Goal: Task Accomplishment & Management: Use online tool/utility

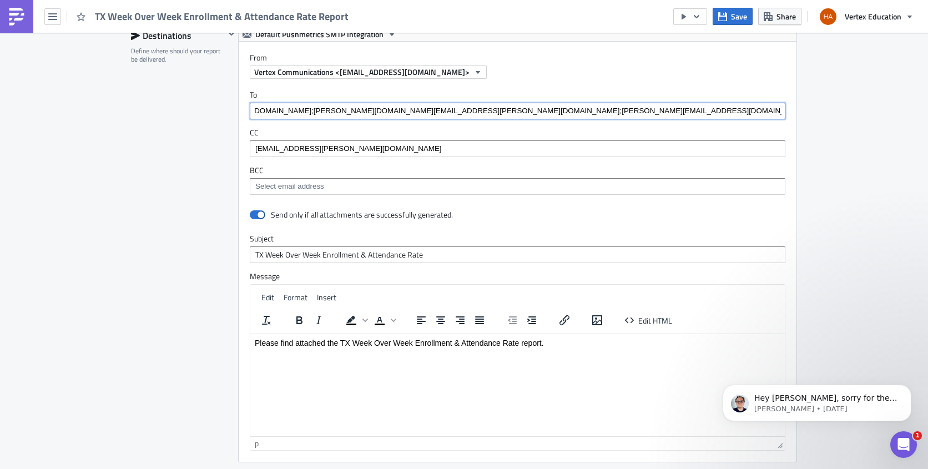
scroll to position [0, 345]
drag, startPoint x: 248, startPoint y: 109, endPoint x: 868, endPoint y: 104, distance: 619.7
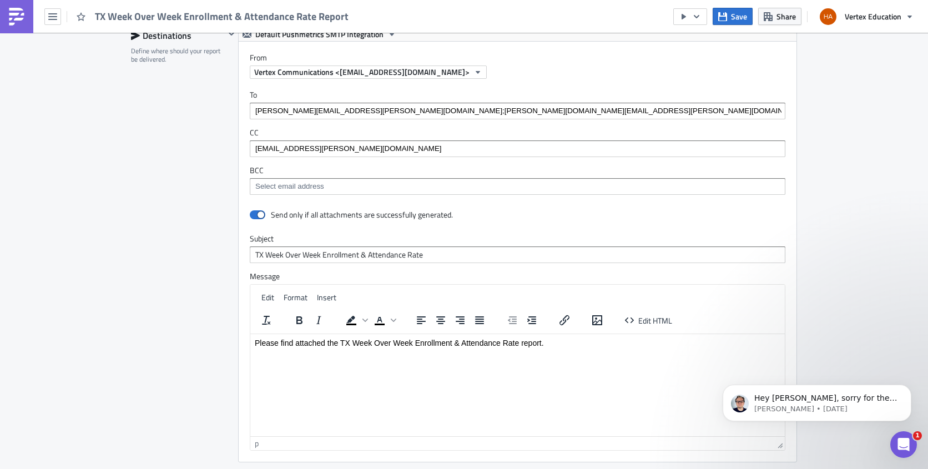
click at [778, 108] on div "eddie.woods@legacytraditional.org;chris.turner@legacytraditional.org;Liseth.Vaz…" at bounding box center [518, 111] width 536 height 17
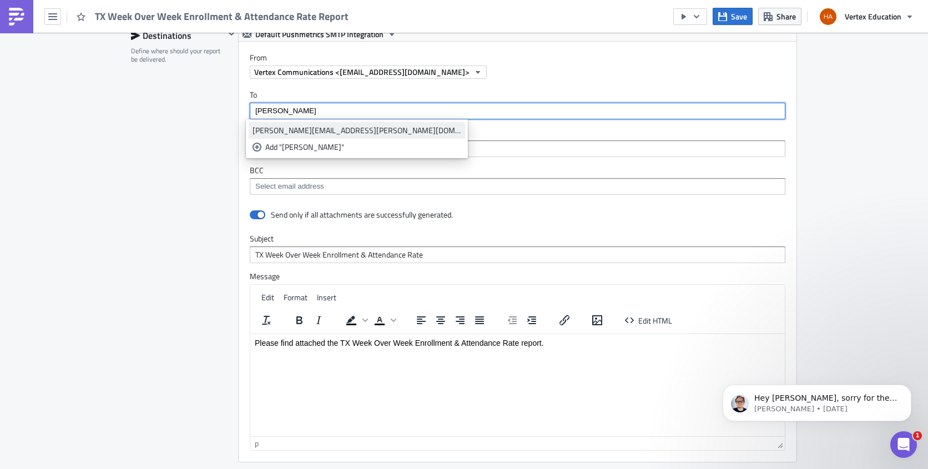
type input "jon"
click at [331, 129] on div "[PERSON_NAME][EMAIL_ADDRESS][PERSON_NAME][DOMAIN_NAME]" at bounding box center [357, 130] width 209 height 11
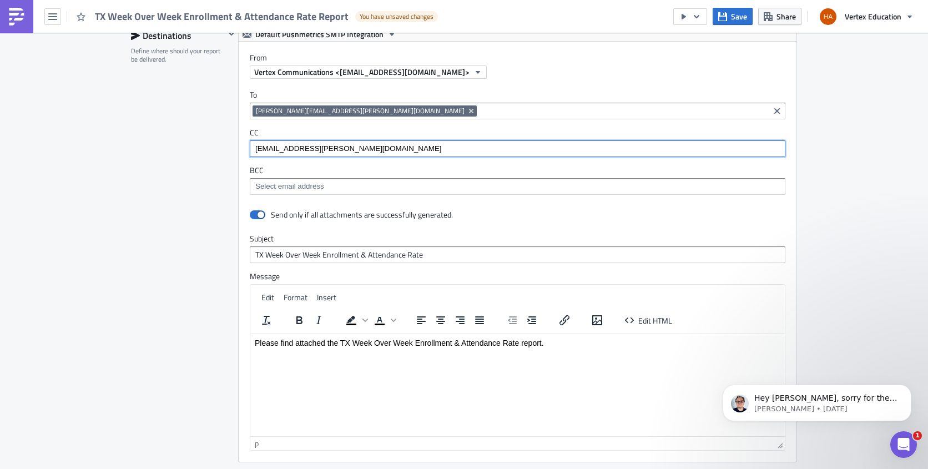
click at [508, 152] on input "[EMAIL_ADDRESS][PERSON_NAME][DOMAIN_NAME]" at bounding box center [517, 148] width 529 height 11
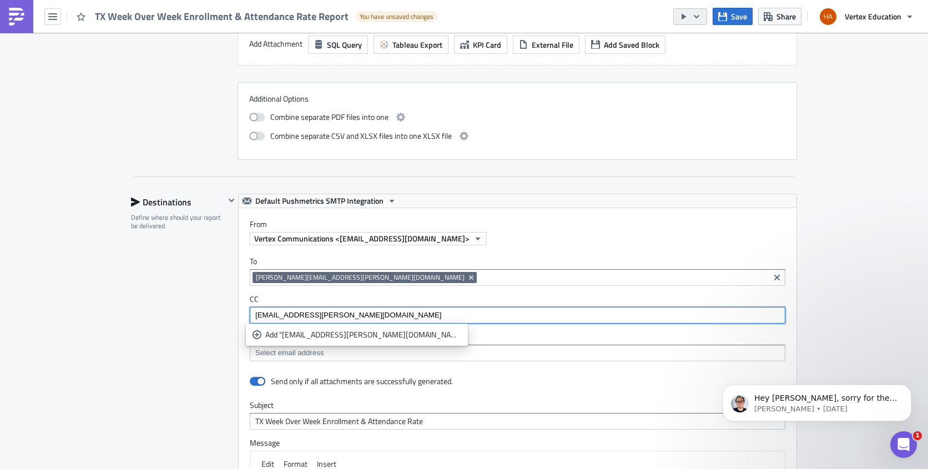
click at [697, 16] on icon "button" at bounding box center [696, 16] width 9 height 9
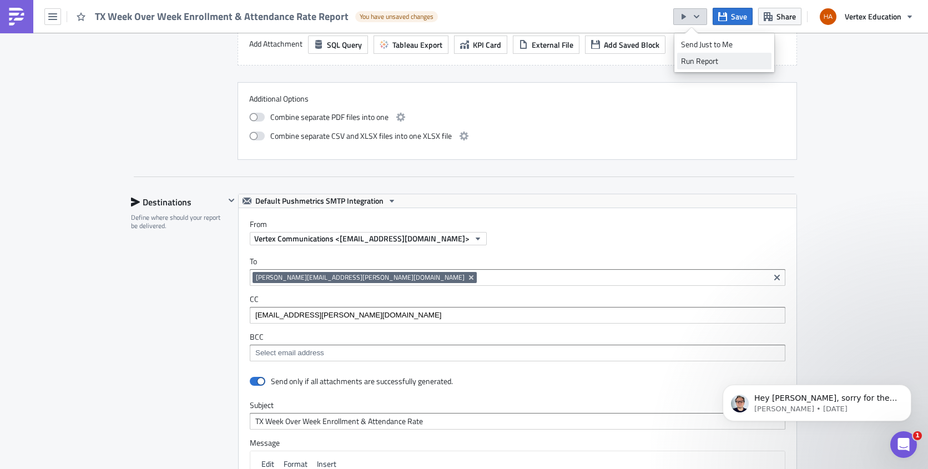
click at [696, 65] on div "Run Report" at bounding box center [724, 61] width 87 height 11
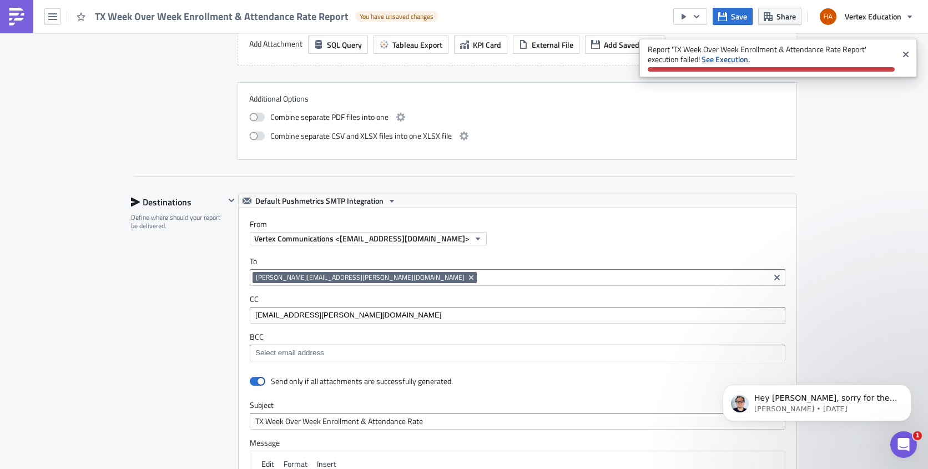
click at [729, 62] on strong "See Execution." at bounding box center [726, 59] width 48 height 12
click at [733, 16] on span "Save" at bounding box center [739, 17] width 16 height 12
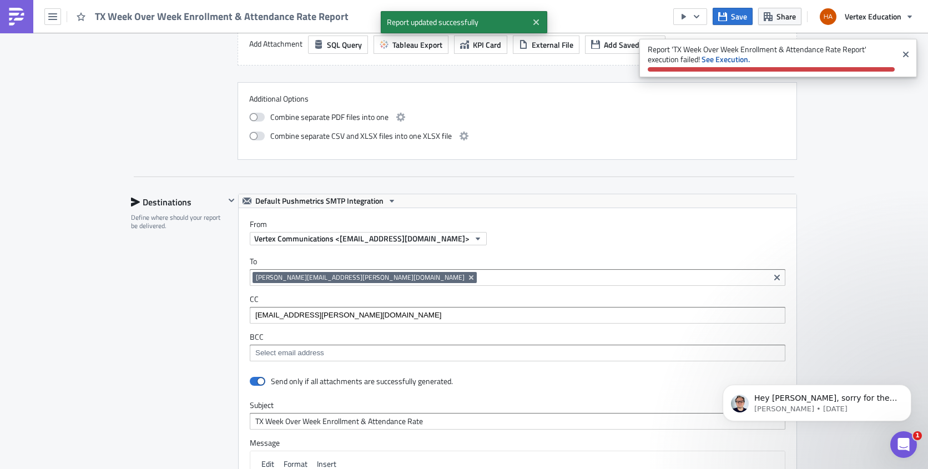
click at [503, 289] on div "To jon.goldberg@vertexeducation.com jon.goldberg@vertexeducation.com CC easton.…" at bounding box center [518, 308] width 558 height 127
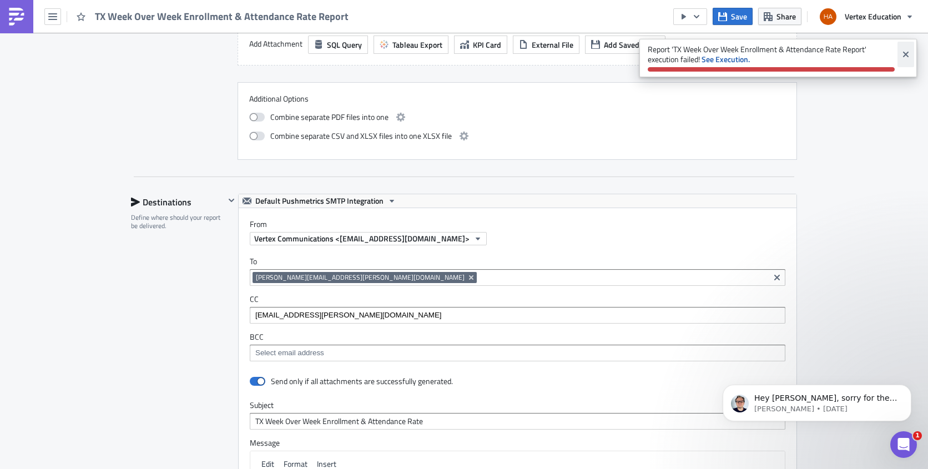
click at [905, 52] on icon "Close" at bounding box center [906, 54] width 9 height 9
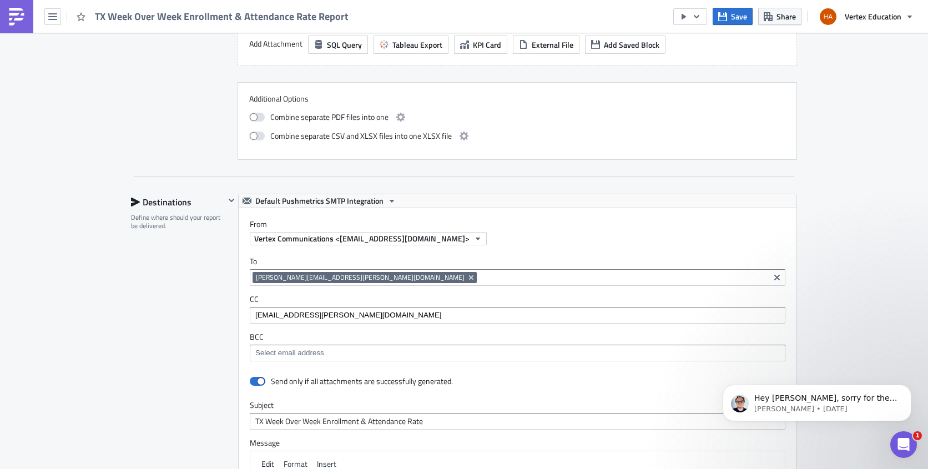
scroll to position [777, 0]
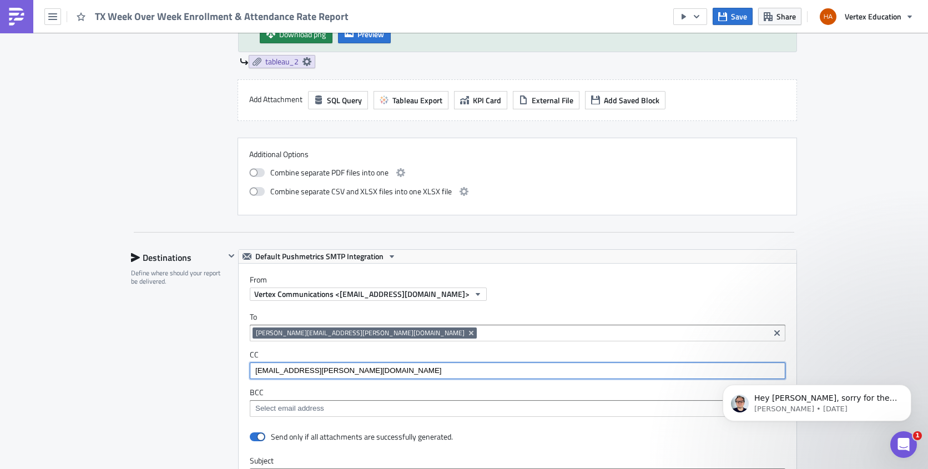
drag, startPoint x: 400, startPoint y: 375, endPoint x: 78, endPoint y: 356, distance: 322.1
click at [78, 356] on div "Enrollment Execution Log Edit " TX Week Over Week Enrollment & Attendance Rate …" at bounding box center [464, 99] width 928 height 1688
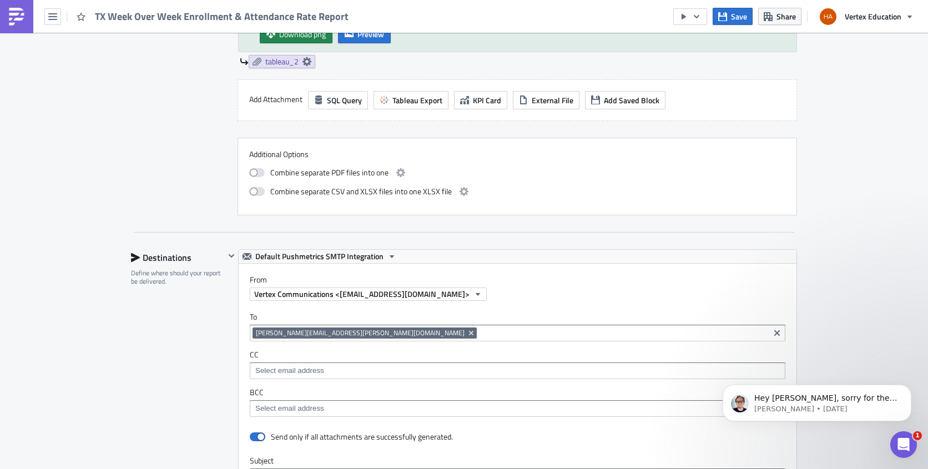
click at [837, 288] on div "Enrollment Execution Log Edit " TX Week Over Week Enrollment & Attendance Rate …" at bounding box center [464, 99] width 928 height 1688
click at [727, 18] on icon "button" at bounding box center [722, 16] width 9 height 9
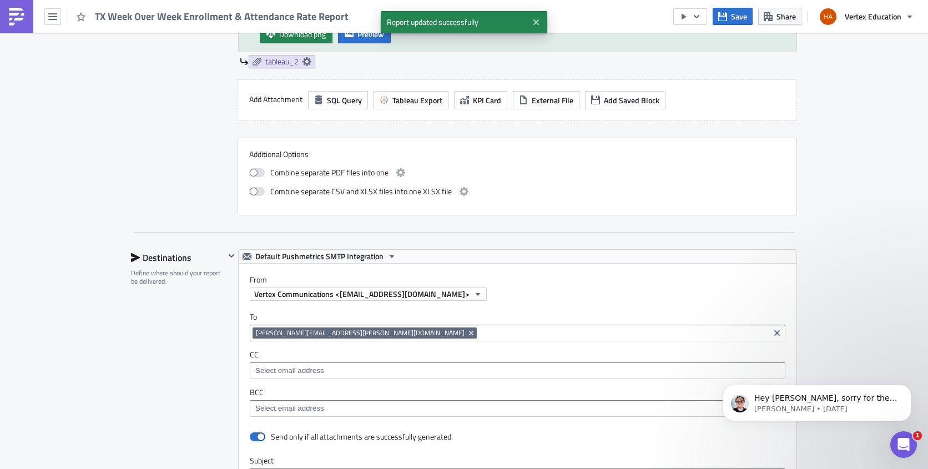
click at [63, 197] on div "Enrollment Execution Log Edit " TX Week Over Week Enrollment & Attendance Rate …" at bounding box center [464, 99] width 928 height 1688
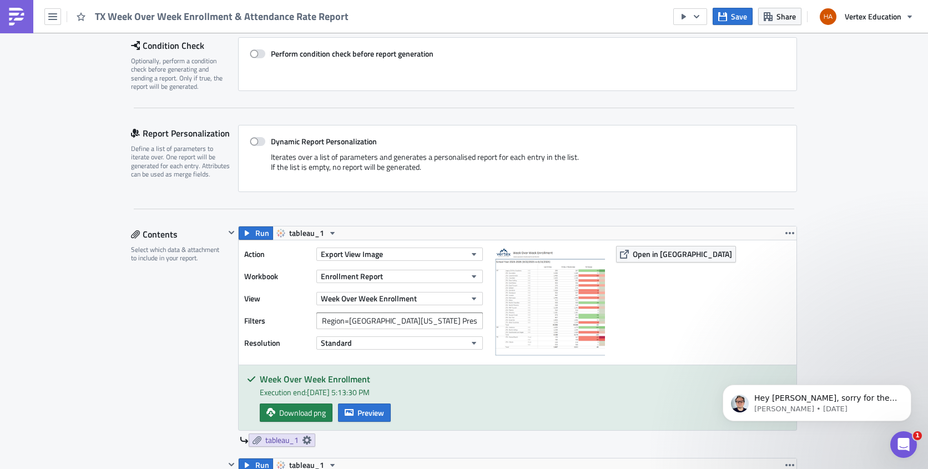
scroll to position [333, 0]
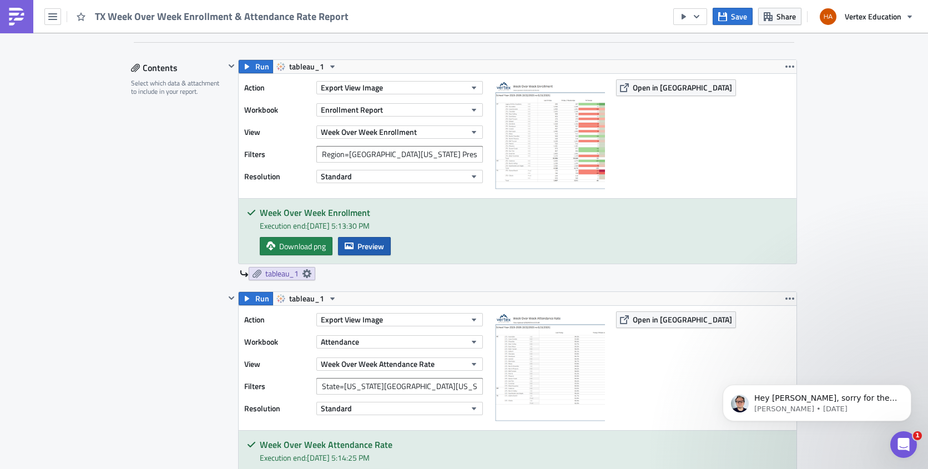
click at [361, 243] on span "Preview" at bounding box center [371, 246] width 27 height 12
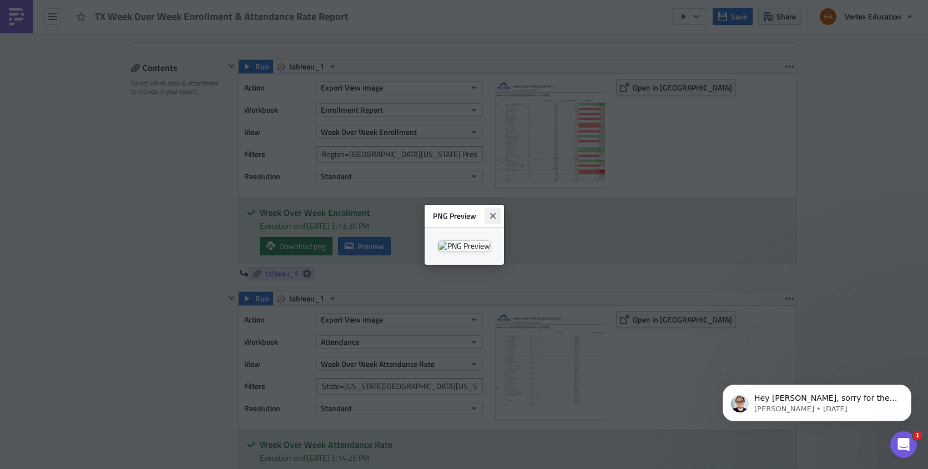
click at [495, 213] on icon "Close" at bounding box center [493, 216] width 6 height 6
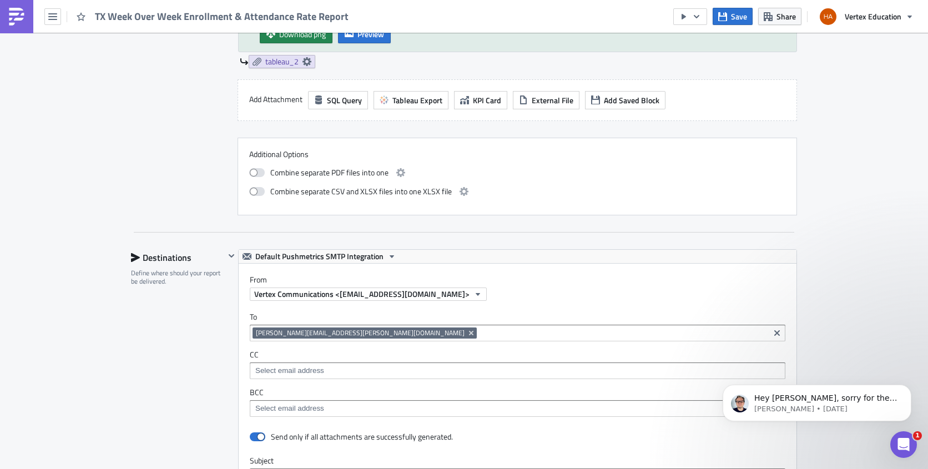
scroll to position [444, 0]
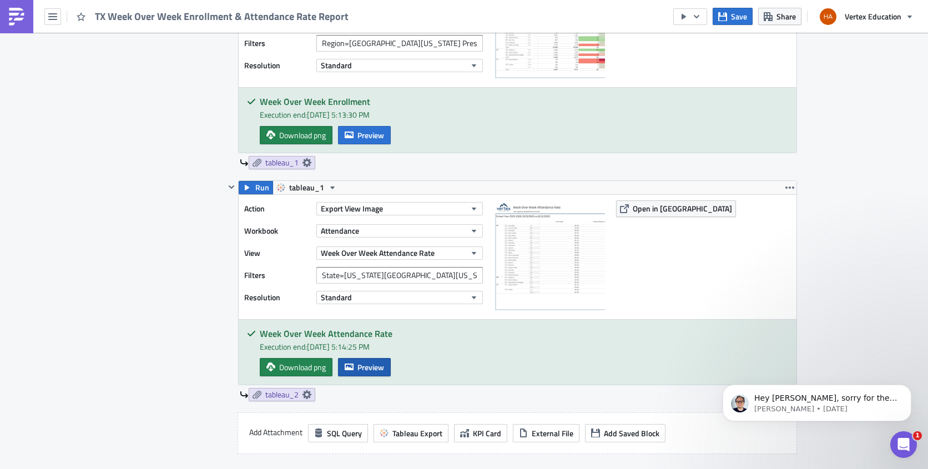
click at [353, 367] on button "Preview" at bounding box center [364, 367] width 53 height 18
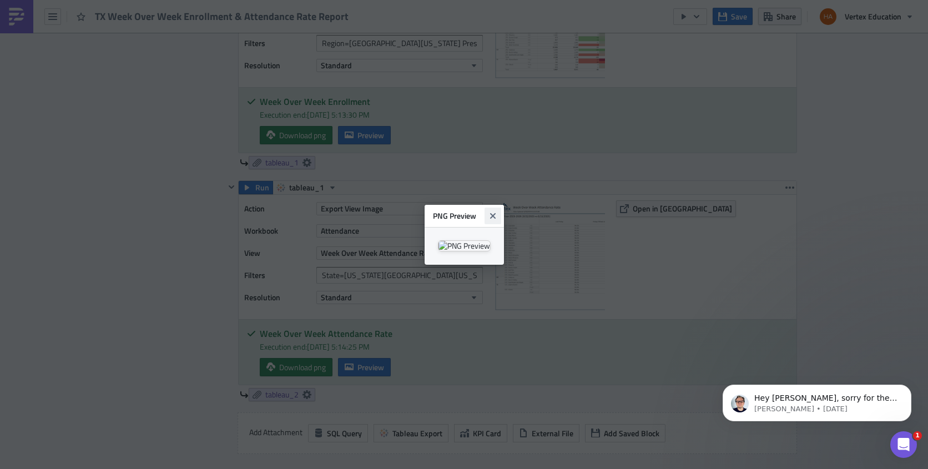
click at [497, 212] on icon "Close" at bounding box center [493, 216] width 9 height 9
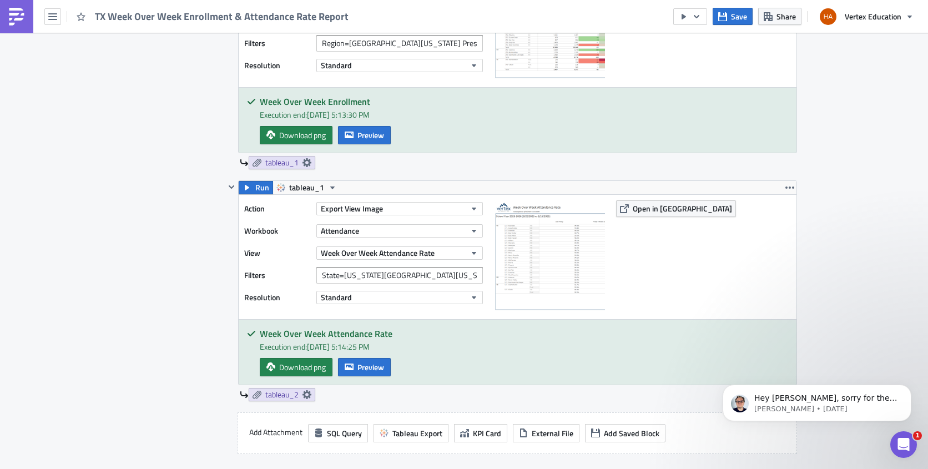
scroll to position [111, 0]
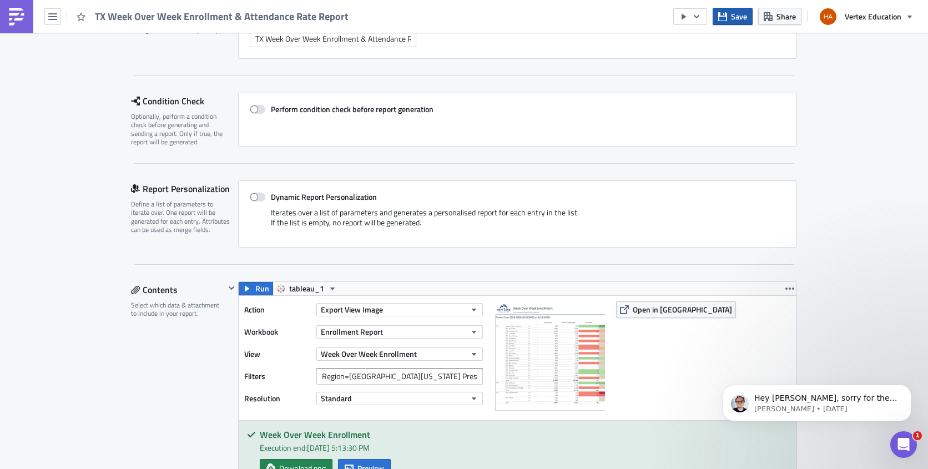
click at [738, 17] on span "Save" at bounding box center [739, 17] width 16 height 12
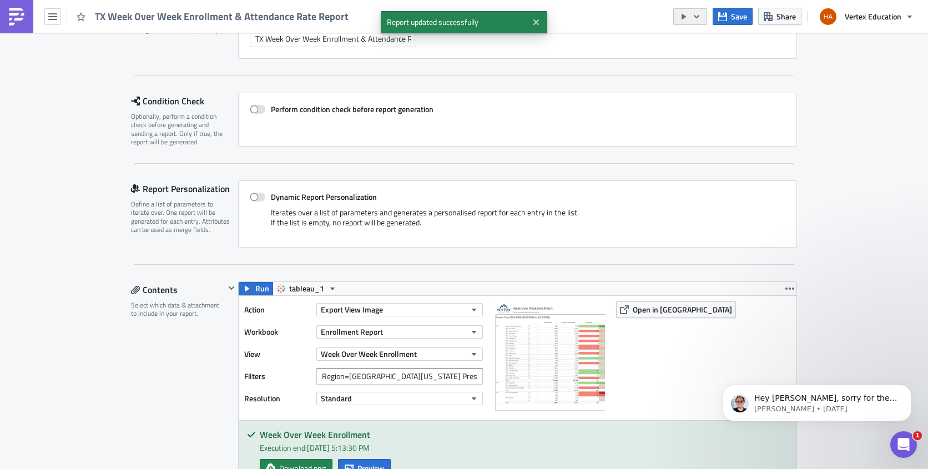
click at [698, 17] on icon "button" at bounding box center [697, 15] width 6 height 3
click at [693, 61] on div "Run Report" at bounding box center [724, 61] width 87 height 11
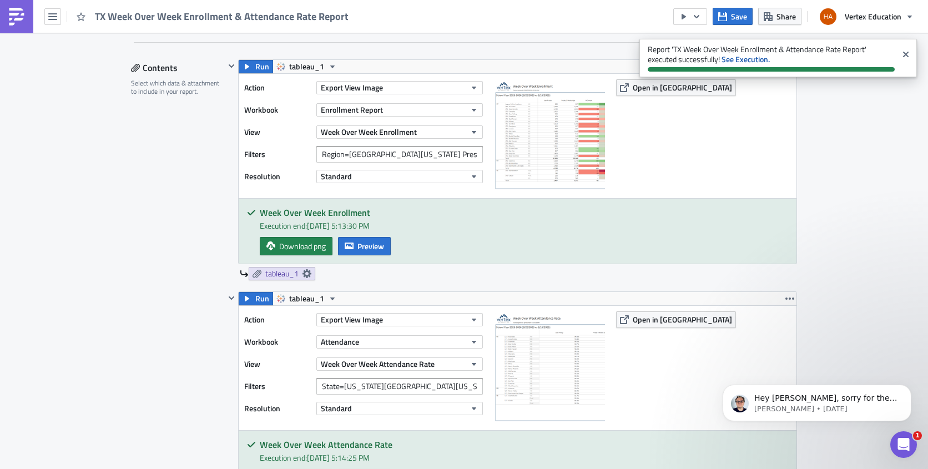
scroll to position [222, 0]
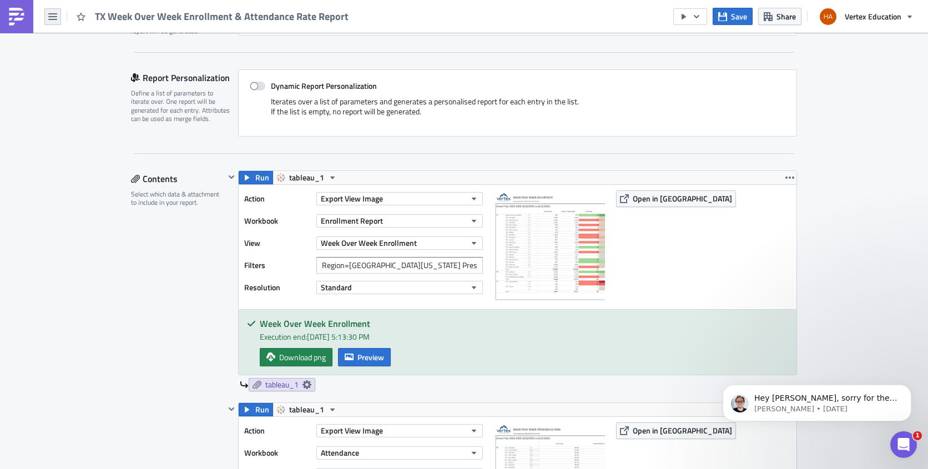
click at [53, 23] on button "button" at bounding box center [52, 16] width 17 height 17
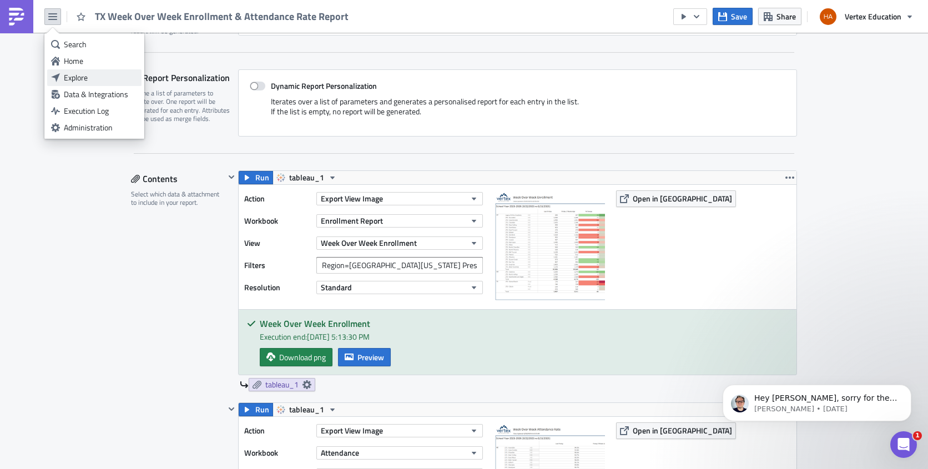
click at [82, 81] on div "Explore" at bounding box center [101, 77] width 74 height 11
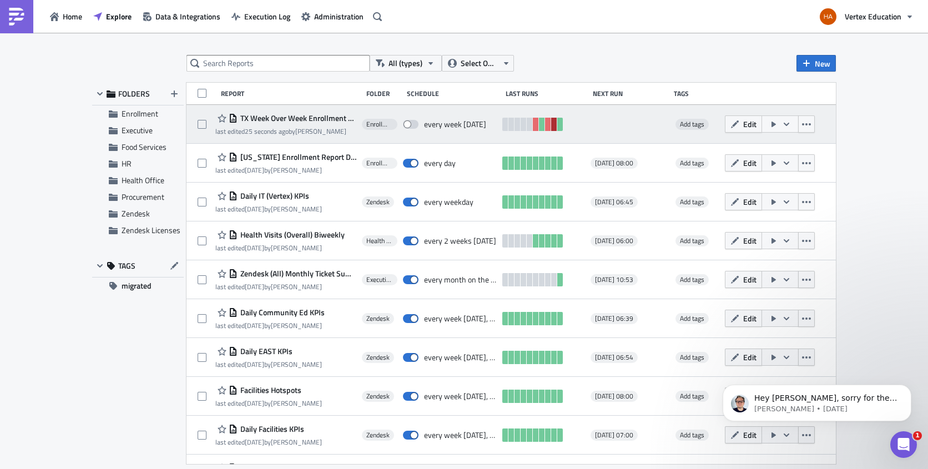
click at [551, 128] on link at bounding box center [554, 124] width 6 height 13
click at [743, 129] on span "Edit" at bounding box center [749, 124] width 13 height 12
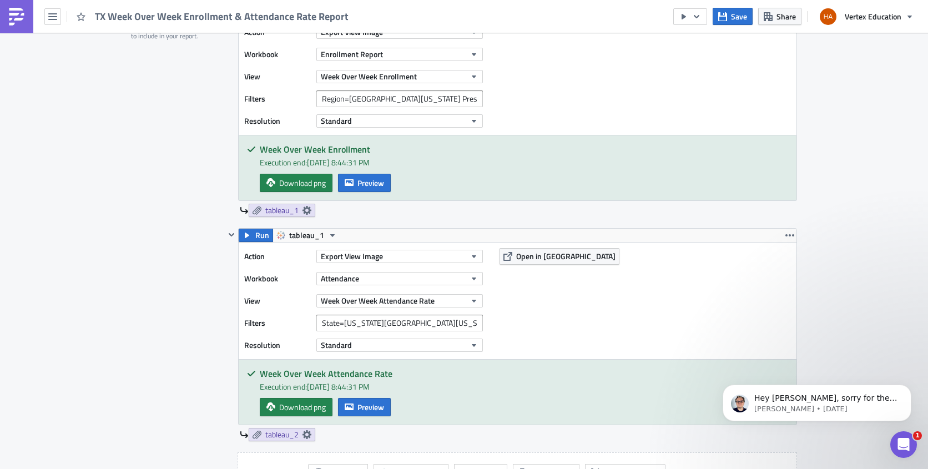
scroll to position [722, 0]
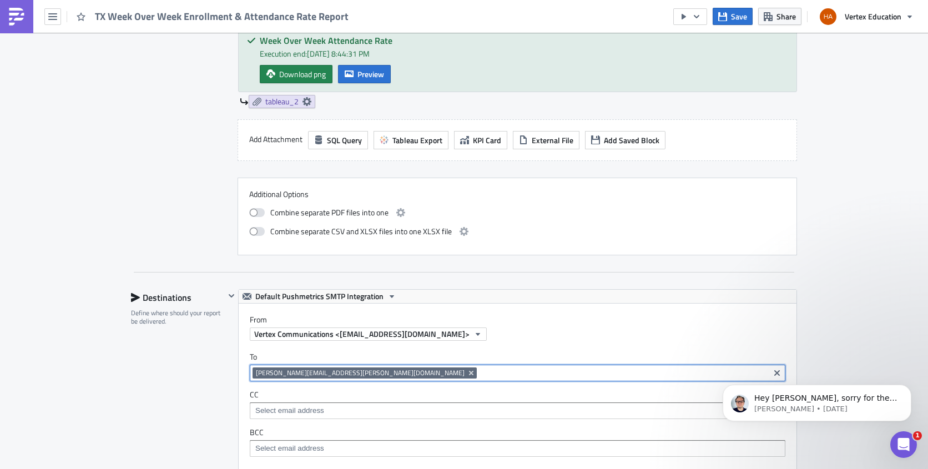
click at [480, 376] on input at bounding box center [623, 373] width 287 height 11
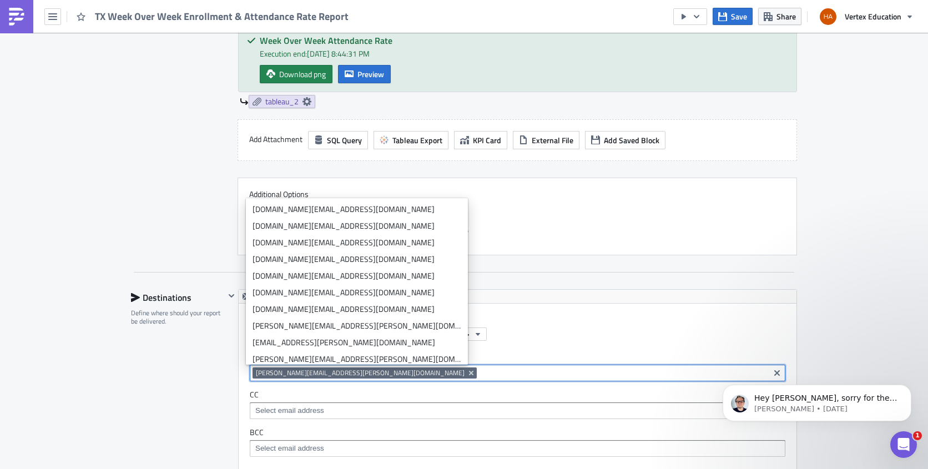
paste input "[EMAIL_ADDRESS][PERSON_NAME][DOMAIN_NAME]"
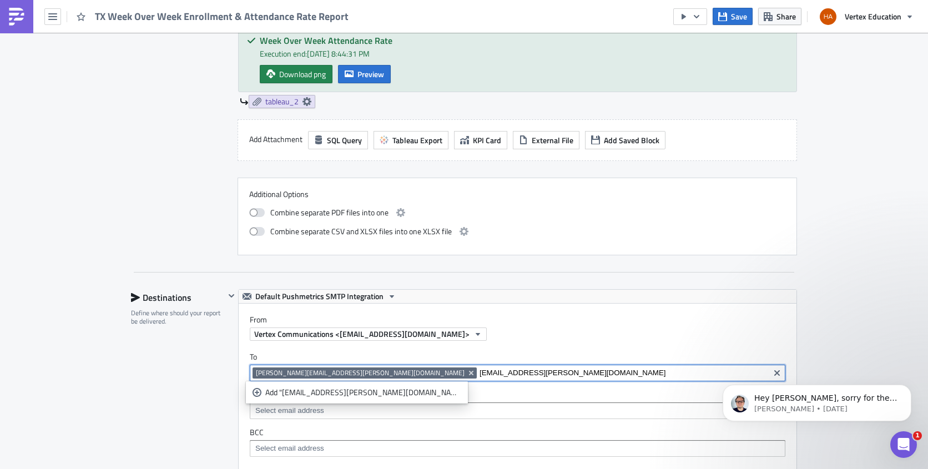
type input "[EMAIL_ADDRESS][PERSON_NAME][DOMAIN_NAME]"
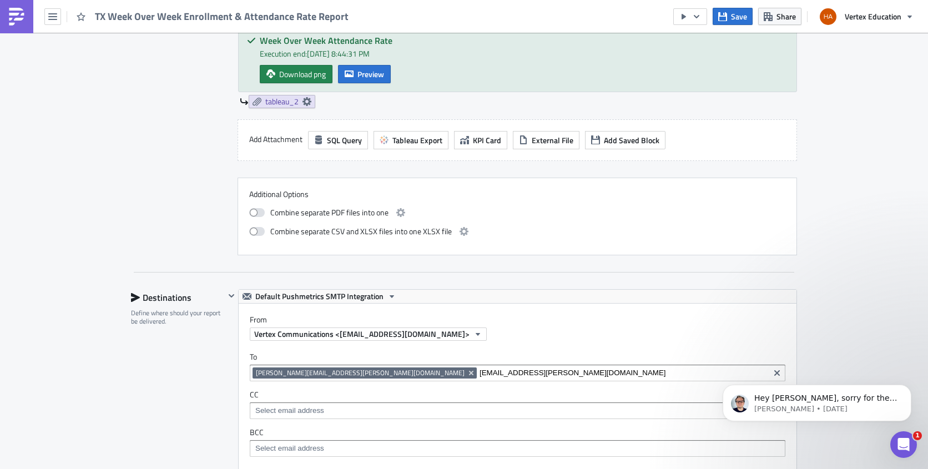
click at [541, 332] on div "Vertex Communications <[EMAIL_ADDRESS][DOMAIN_NAME]>" at bounding box center [523, 334] width 547 height 13
click at [733, 17] on span "Save" at bounding box center [739, 17] width 16 height 12
click at [702, 17] on button "button" at bounding box center [690, 16] width 34 height 17
click at [531, 369] on input "[EMAIL_ADDRESS][PERSON_NAME][DOMAIN_NAME]" at bounding box center [623, 373] width 287 height 11
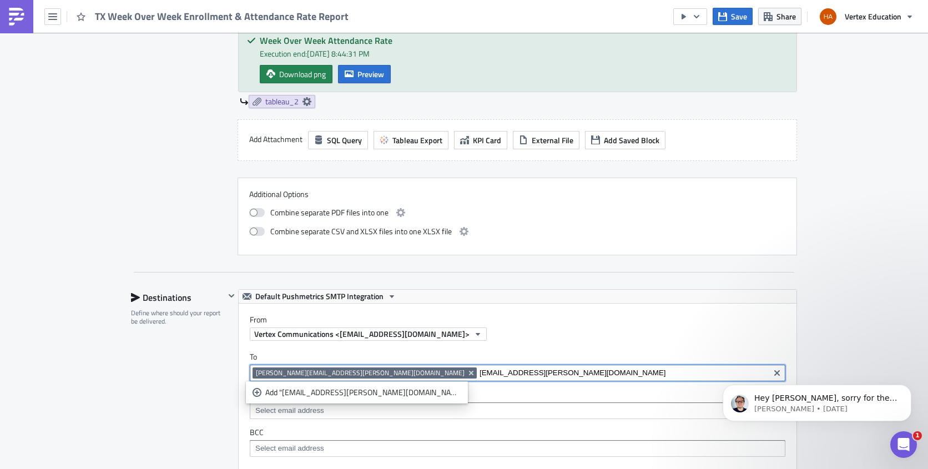
click at [530, 371] on input "[EMAIL_ADDRESS][PERSON_NAME][DOMAIN_NAME]" at bounding box center [623, 373] width 287 height 11
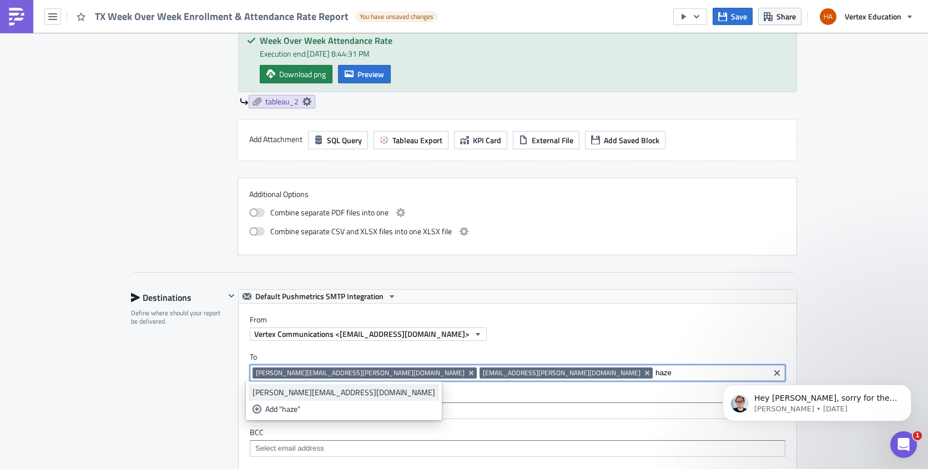
type input "haze"
click at [358, 390] on div "[PERSON_NAME][EMAIL_ADDRESS][DOMAIN_NAME]" at bounding box center [344, 392] width 183 height 11
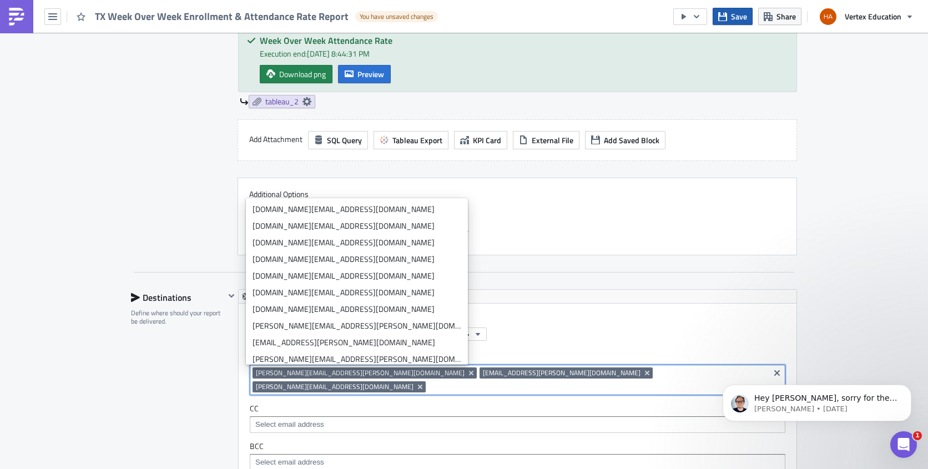
click at [735, 14] on span "Save" at bounding box center [739, 17] width 16 height 12
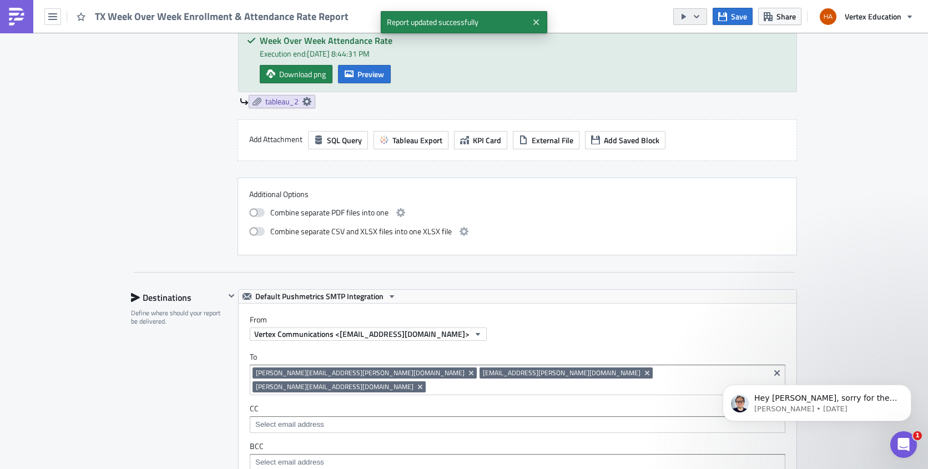
click at [685, 18] on icon "button" at bounding box center [684, 17] width 4 height 6
click at [695, 63] on div "Run Report" at bounding box center [724, 61] width 87 height 11
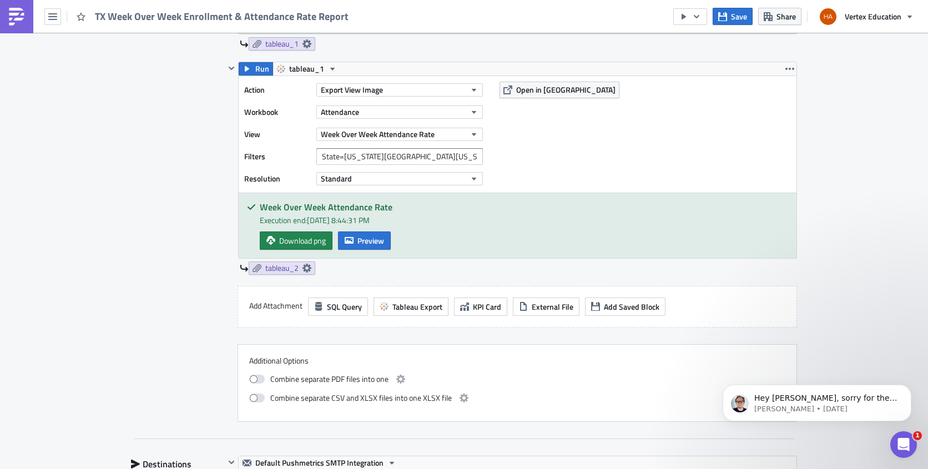
scroll to position [944, 0]
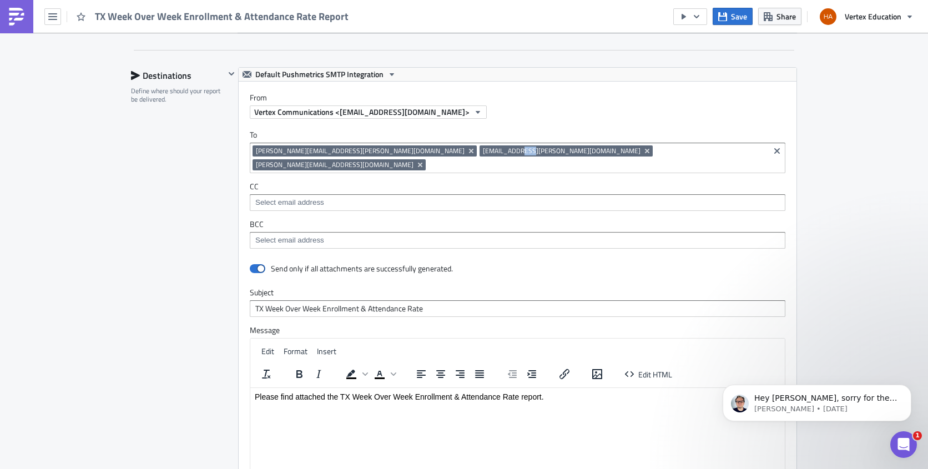
drag, startPoint x: 415, startPoint y: 151, endPoint x: 401, endPoint y: 154, distance: 14.3
click at [483, 154] on span "[EMAIL_ADDRESS][PERSON_NAME][DOMAIN_NAME]" at bounding box center [562, 151] width 158 height 9
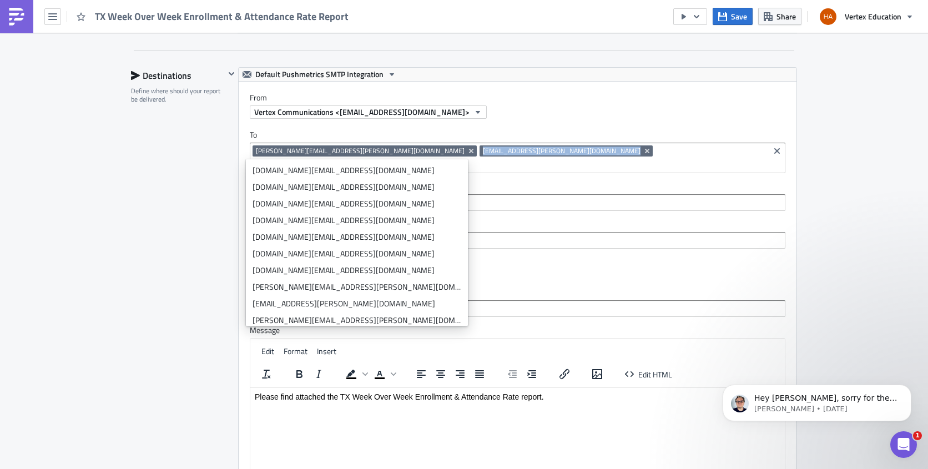
drag, startPoint x: 366, startPoint y: 148, endPoint x: 489, endPoint y: 147, distance: 122.7
click at [489, 147] on div "[PERSON_NAME][EMAIL_ADDRESS][PERSON_NAME][DOMAIN_NAME] [DOMAIN_NAME][EMAIL_ADDR…" at bounding box center [510, 159] width 514 height 28
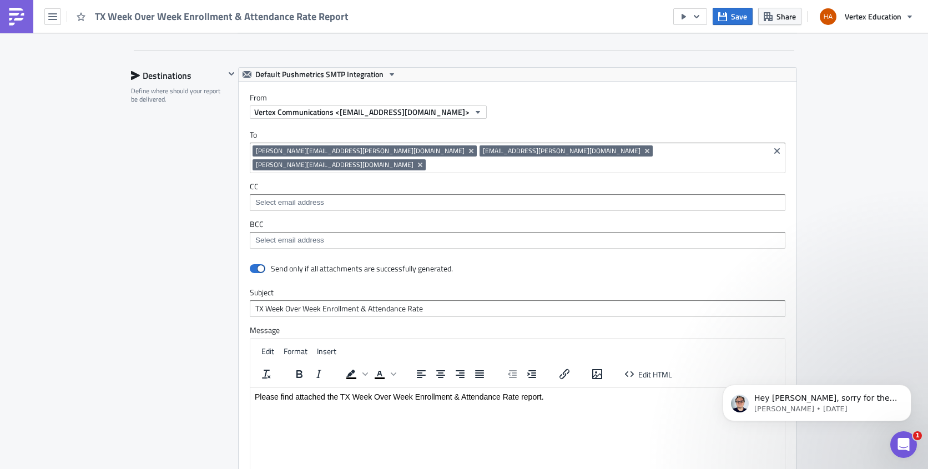
click at [464, 197] on div at bounding box center [517, 204] width 529 height 14
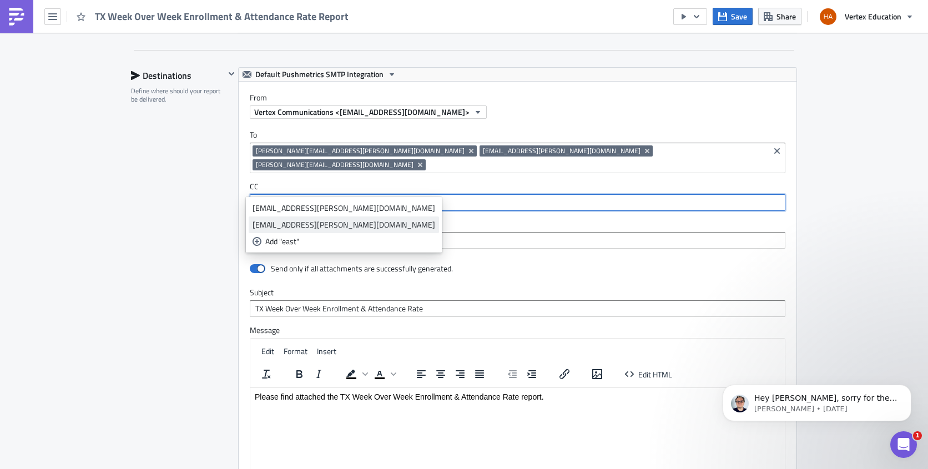
type input "east"
click at [330, 227] on div "[EMAIL_ADDRESS][PERSON_NAME][DOMAIN_NAME]" at bounding box center [344, 224] width 183 height 11
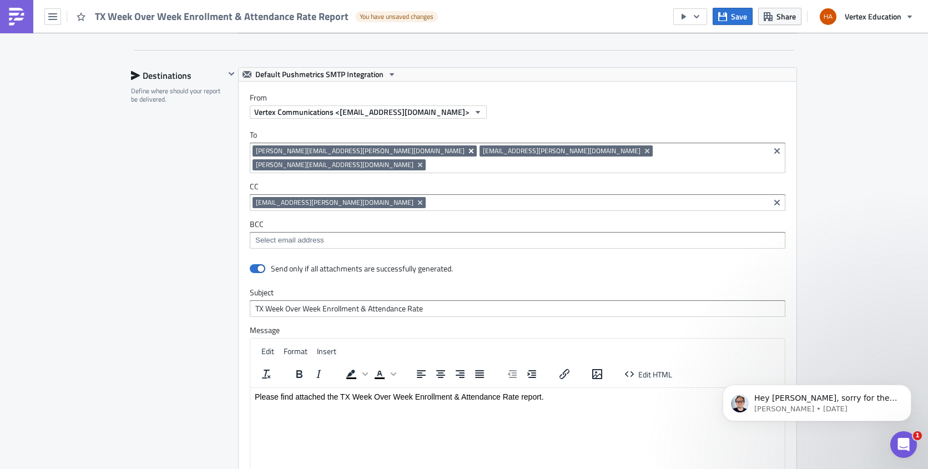
click at [467, 152] on icon "Remove Tag" at bounding box center [471, 151] width 9 height 9
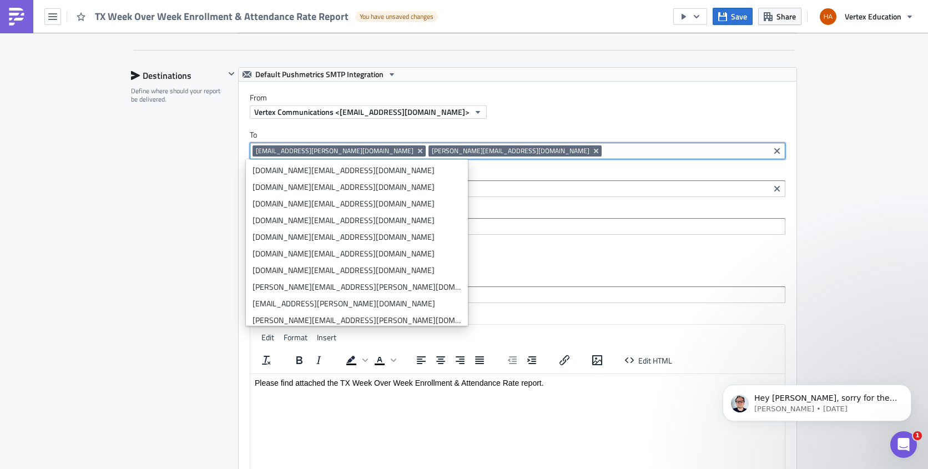
click at [416, 152] on icon "Remove Tag" at bounding box center [420, 151] width 9 height 9
click at [416, 149] on icon "Remove Tag" at bounding box center [420, 151] width 9 height 9
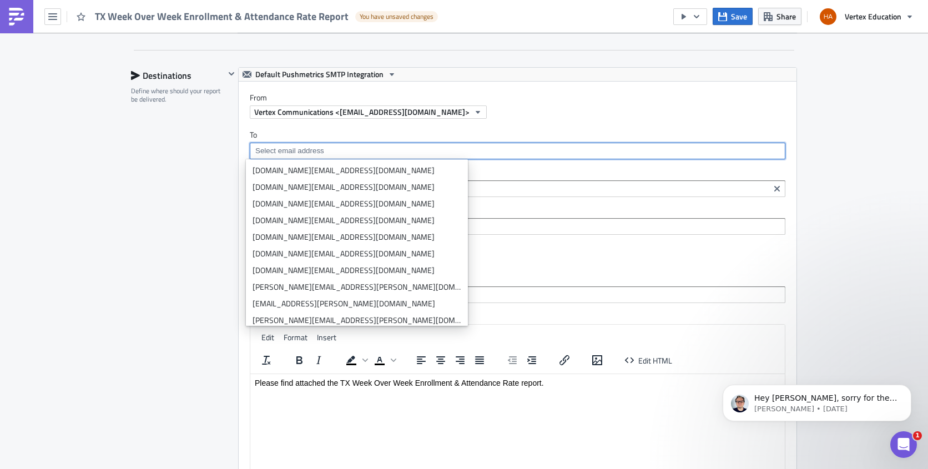
paste input "[PERSON_NAME][EMAIL_ADDRESS][PERSON_NAME][DOMAIN_NAME]"
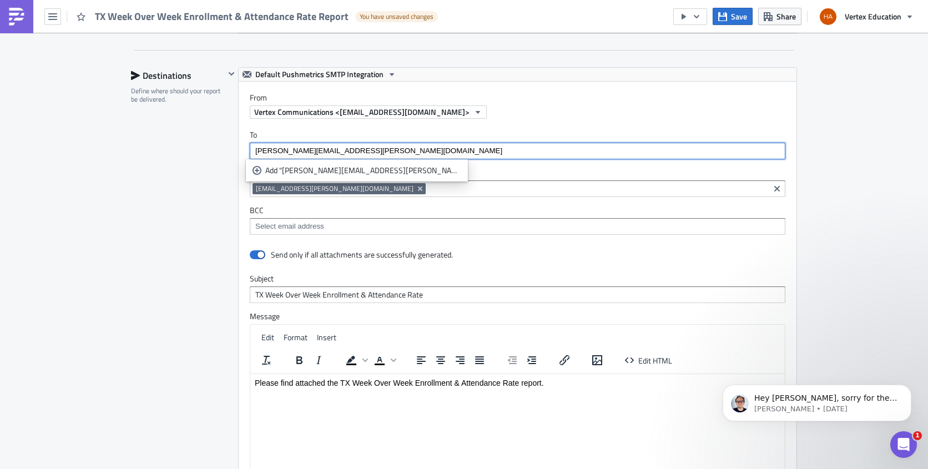
type input "[PERSON_NAME][EMAIL_ADDRESS][PERSON_NAME][DOMAIN_NAME]"
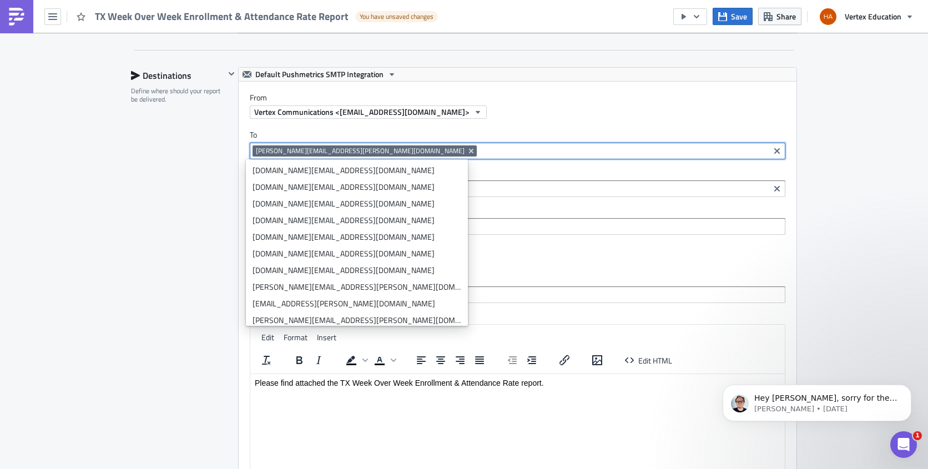
paste input "[PERSON_NAME][EMAIL_ADDRESS][PERSON_NAME][DOMAIN_NAME]"
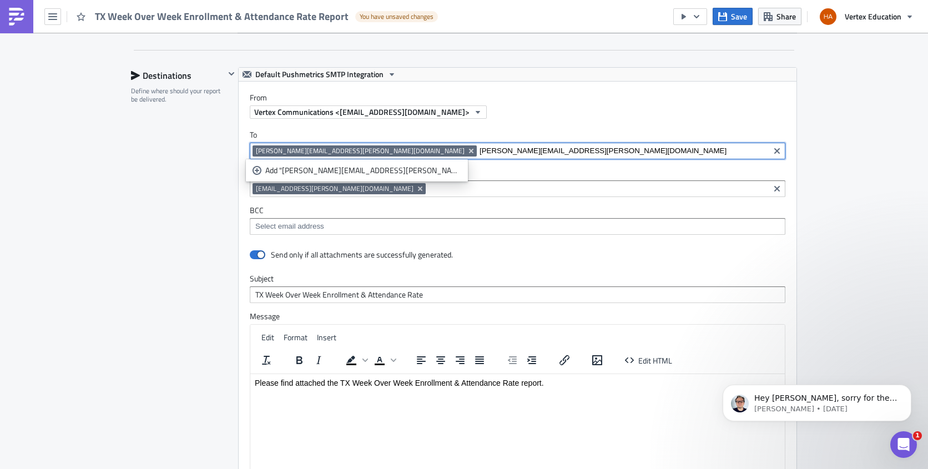
type input "[PERSON_NAME][EMAIL_ADDRESS][PERSON_NAME][DOMAIN_NAME]"
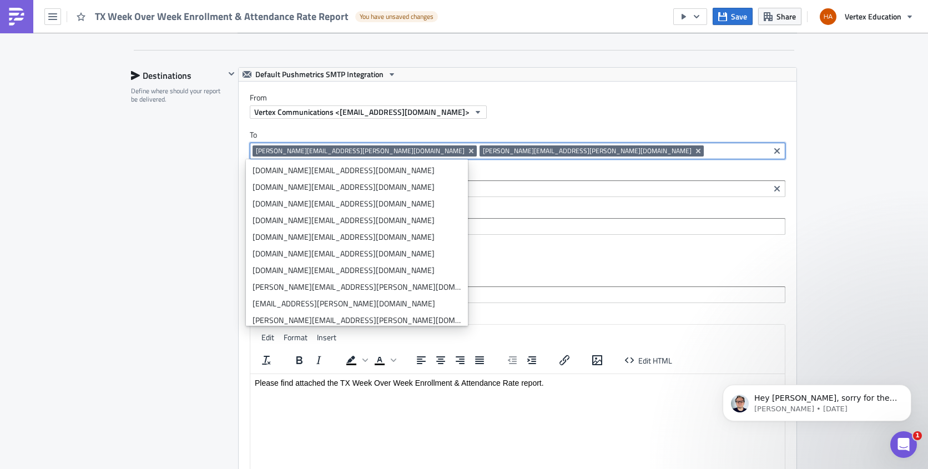
paste input "[PERSON_NAME][EMAIL_ADDRESS][DOMAIN_NAME]"
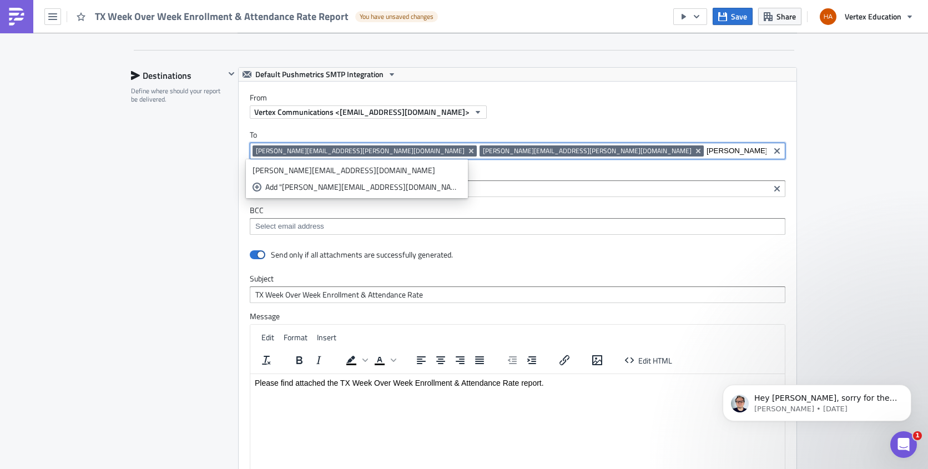
type input "[PERSON_NAME][EMAIL_ADDRESS][DOMAIN_NAME]"
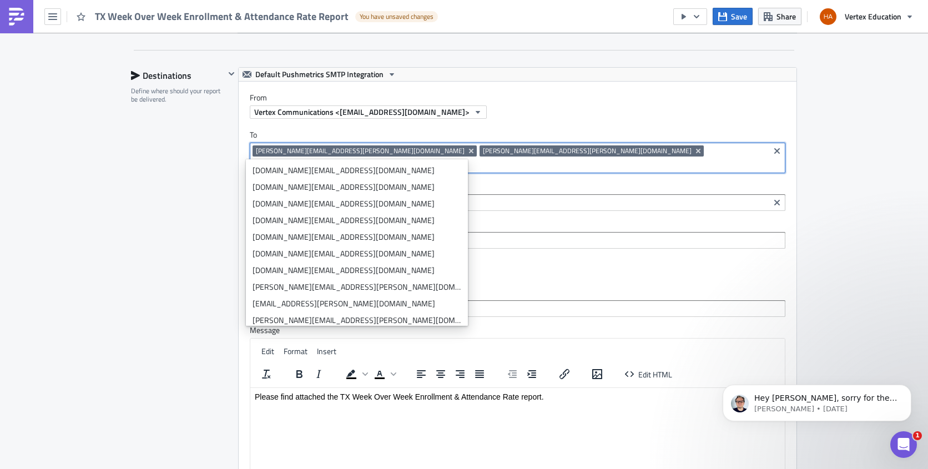
paste input "[PERSON_NAME][EMAIL_ADDRESS][PERSON_NAME][DOMAIN_NAME]"
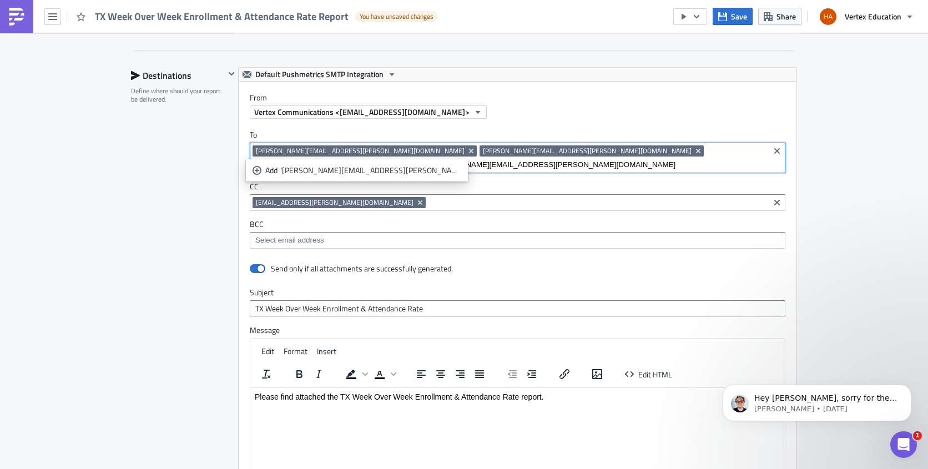
type input "[PERSON_NAME][EMAIL_ADDRESS][PERSON_NAME][DOMAIN_NAME]"
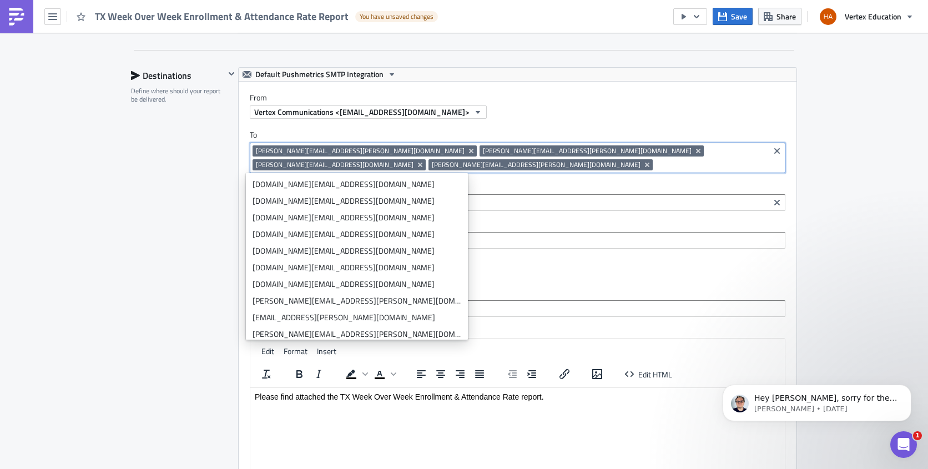
paste input "[PERSON_NAME][EMAIL_ADDRESS][PERSON_NAME][DOMAIN_NAME]"
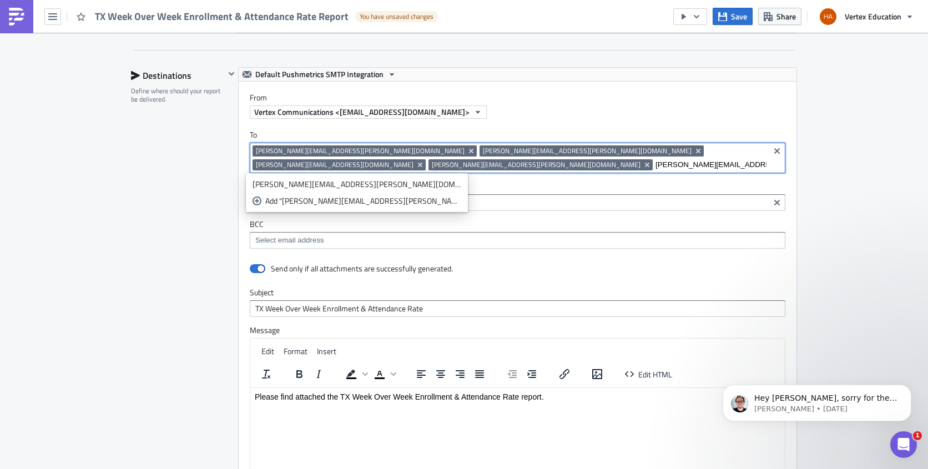
type input "[PERSON_NAME][EMAIL_ADDRESS][PERSON_NAME][DOMAIN_NAME]"
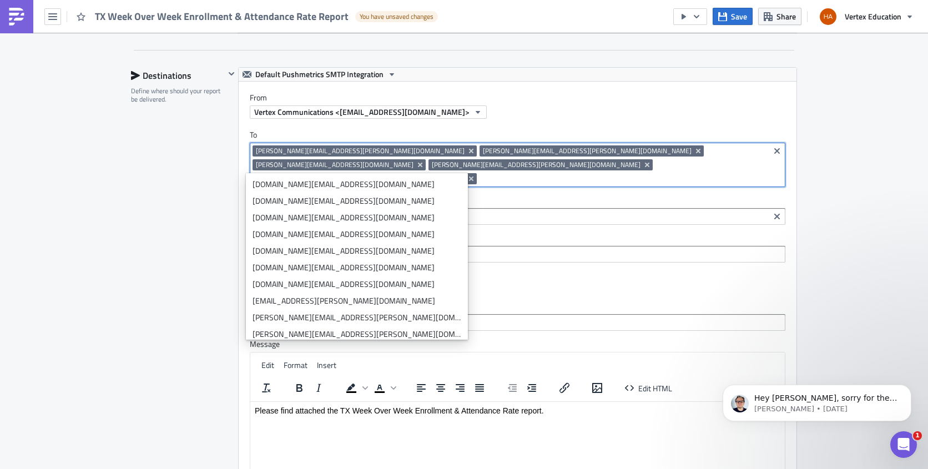
paste input "[PERSON_NAME][EMAIL_ADDRESS][PERSON_NAME][DOMAIN_NAME]"
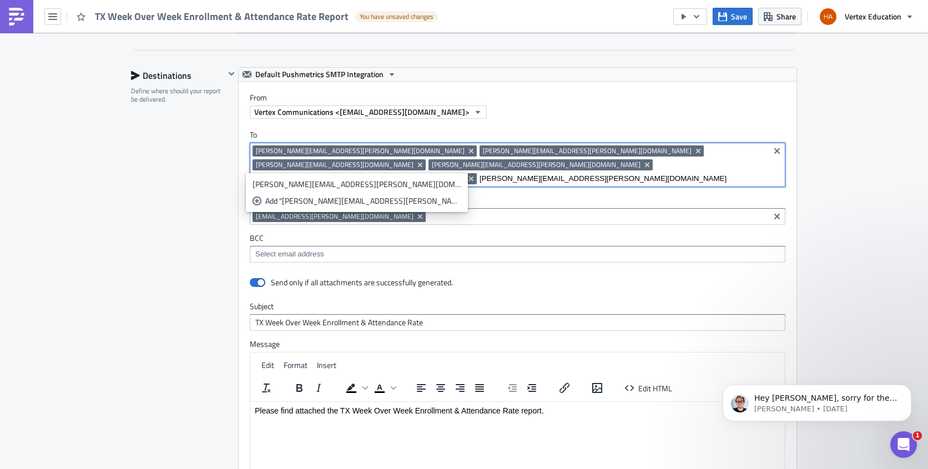
type input "[PERSON_NAME][EMAIL_ADDRESS][PERSON_NAME][DOMAIN_NAME]"
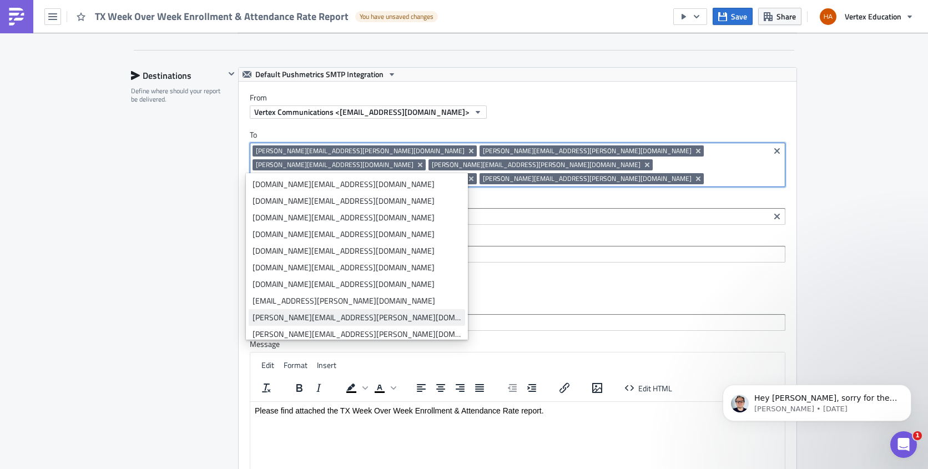
paste input "[PERSON_NAME][EMAIL_ADDRESS][PERSON_NAME][DOMAIN_NAME]"
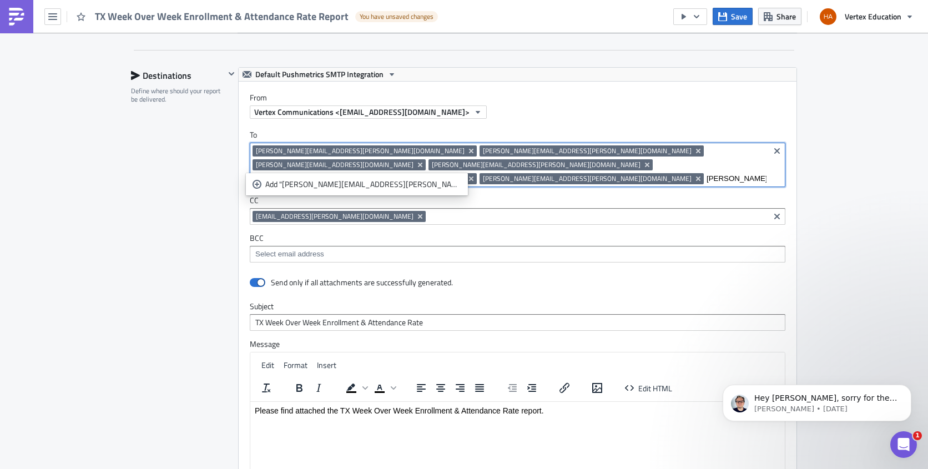
type input "[PERSON_NAME][EMAIL_ADDRESS][PERSON_NAME][DOMAIN_NAME]"
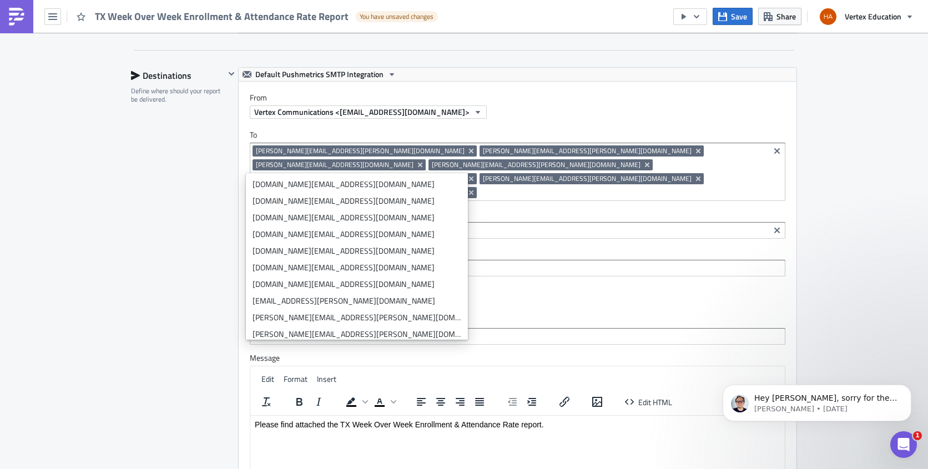
click at [471, 432] on html "Please find attached the TX Week Over Week Enrollment & Attendance Rate report." at bounding box center [517, 424] width 535 height 18
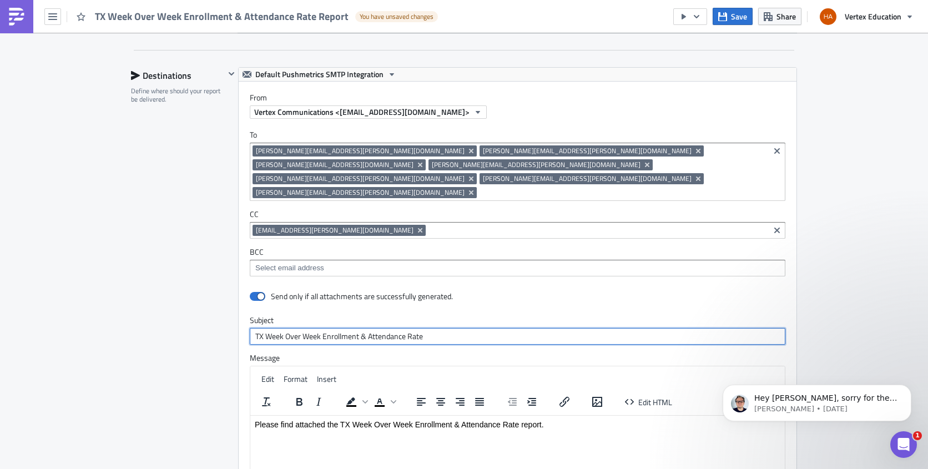
click at [528, 328] on input "TX Week Over Week Enrollment & Attendance Rate" at bounding box center [518, 336] width 536 height 17
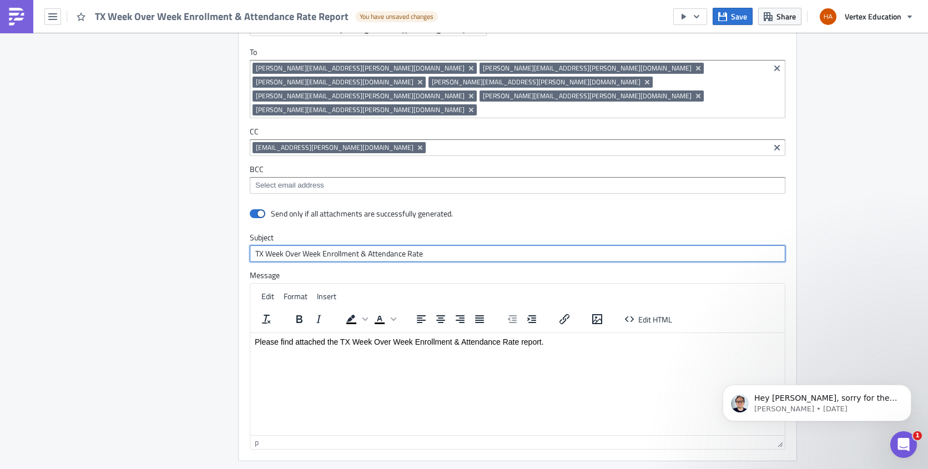
scroll to position [1193, 0]
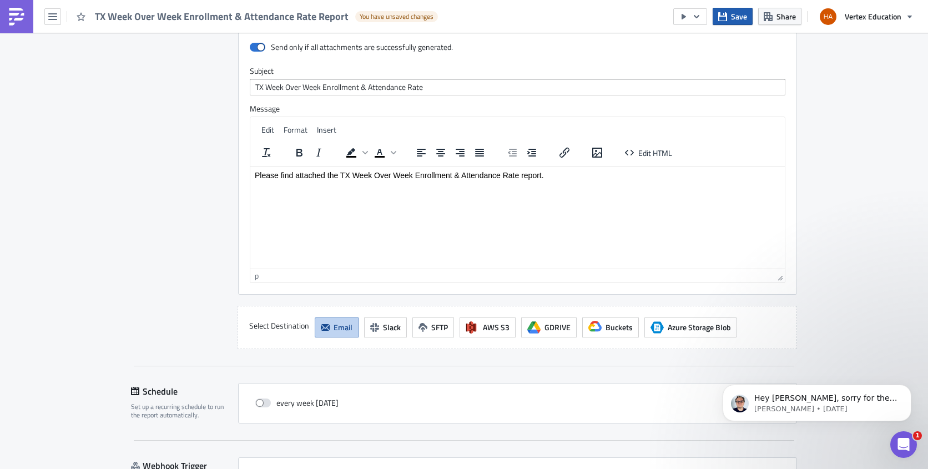
click at [729, 19] on button "Save" at bounding box center [733, 16] width 40 height 17
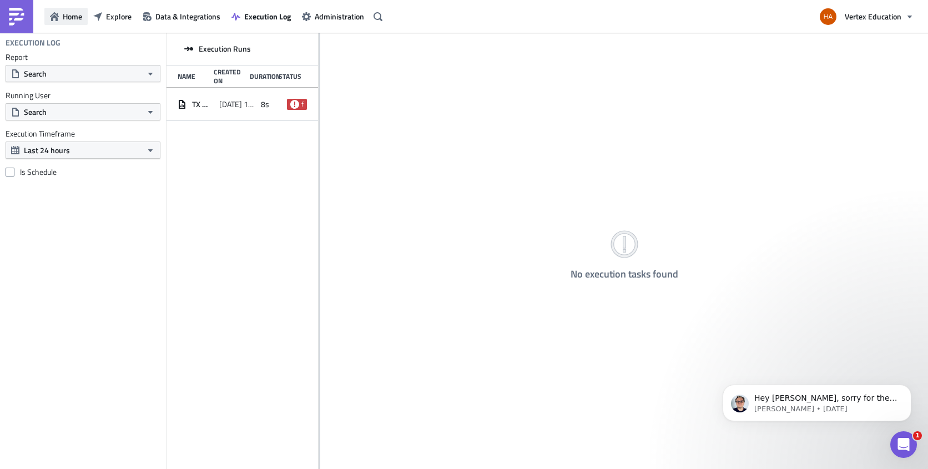
click at [71, 22] on span "Home" at bounding box center [72, 17] width 19 height 12
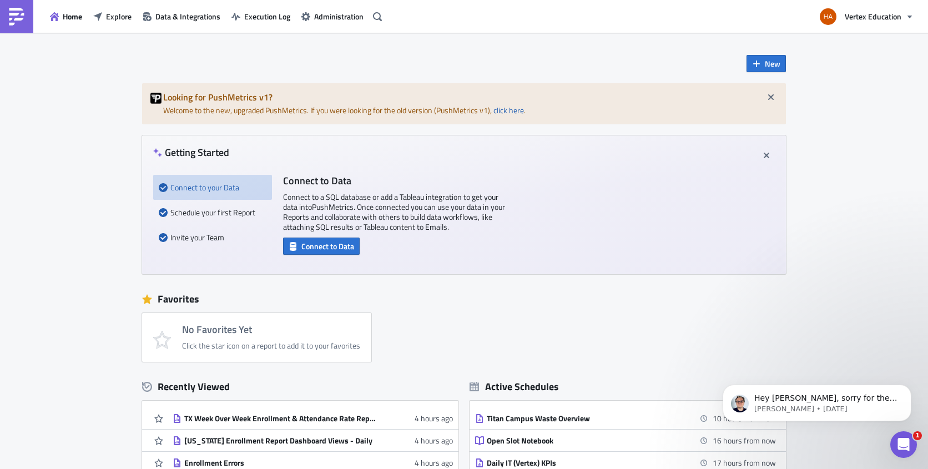
click at [897, 64] on div "New Looking for PushMetrics v1? Welcome to the new, upgraded PushMetrics. If yo…" at bounding box center [464, 356] width 928 height 647
click at [76, 18] on span "Home" at bounding box center [72, 17] width 19 height 12
click at [120, 17] on span "Explore" at bounding box center [119, 17] width 26 height 12
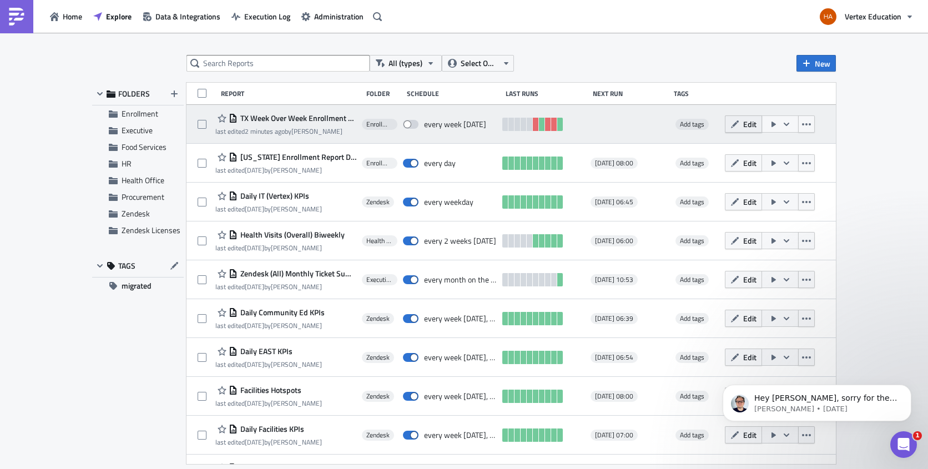
click at [743, 128] on span "Edit" at bounding box center [749, 124] width 13 height 12
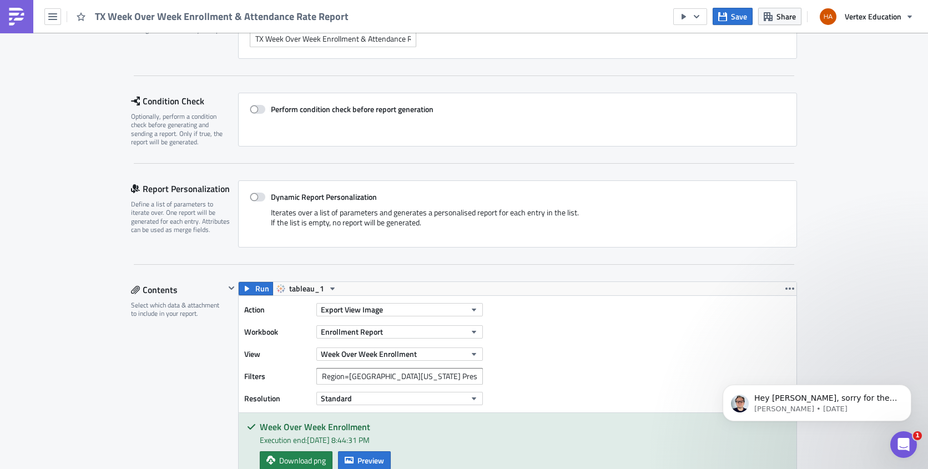
scroll to position [389, 0]
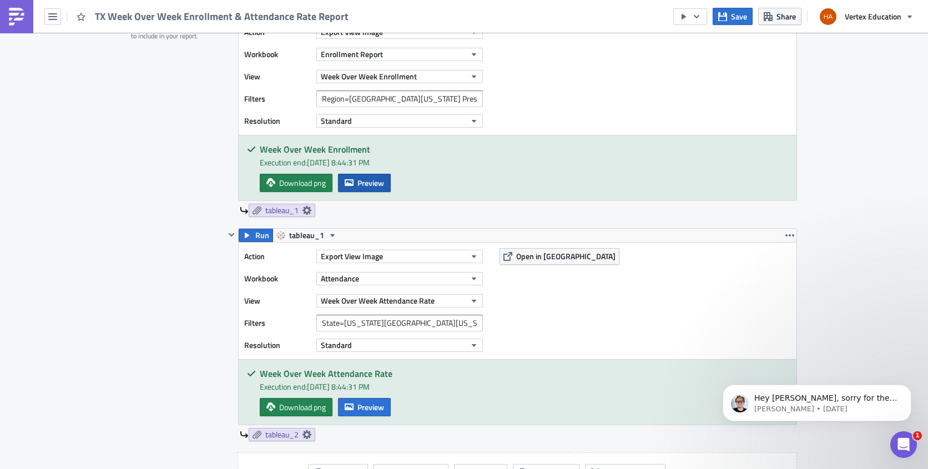
click at [368, 182] on span "Preview" at bounding box center [371, 183] width 27 height 12
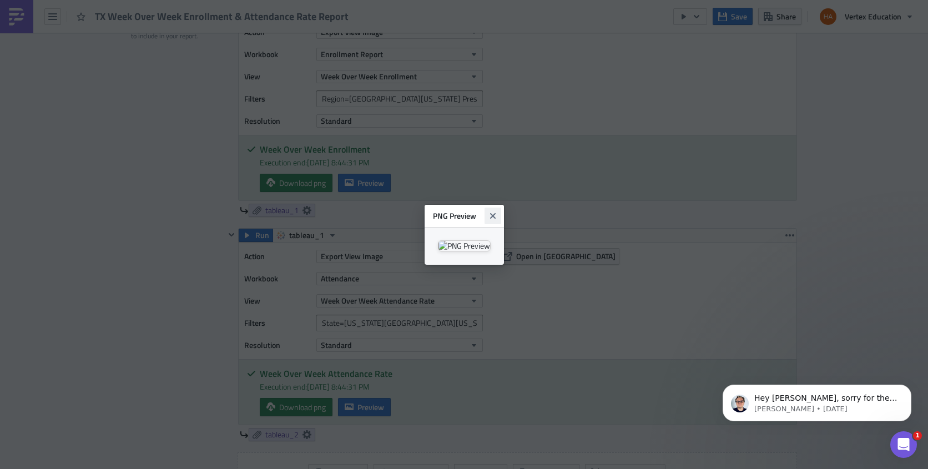
click at [495, 213] on icon "Close" at bounding box center [493, 216] width 6 height 6
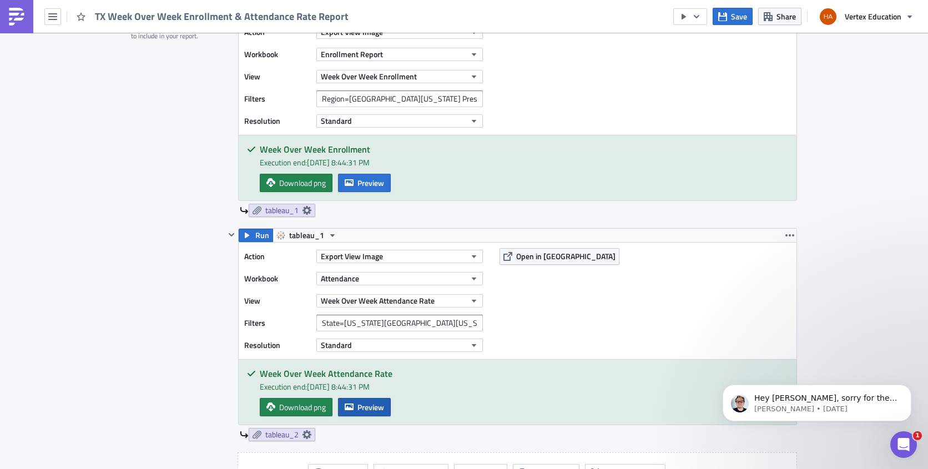
click at [368, 410] on span "Preview" at bounding box center [371, 407] width 27 height 12
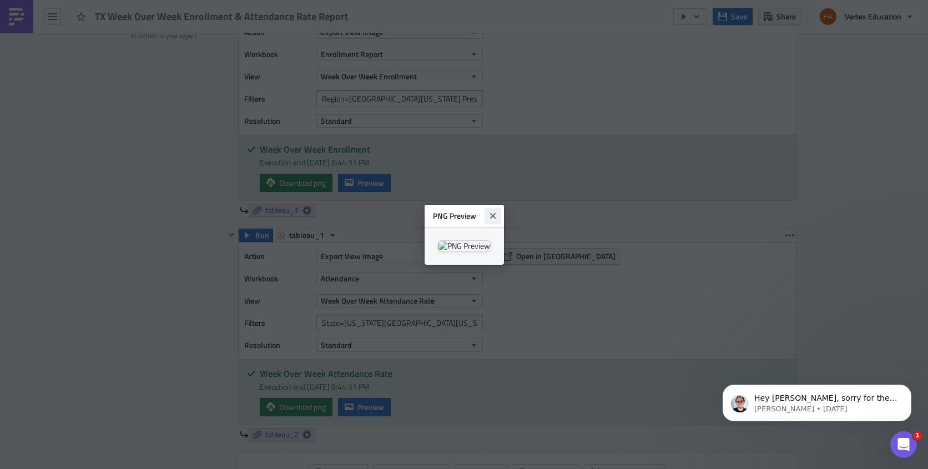
click at [497, 212] on icon "Close" at bounding box center [493, 216] width 9 height 9
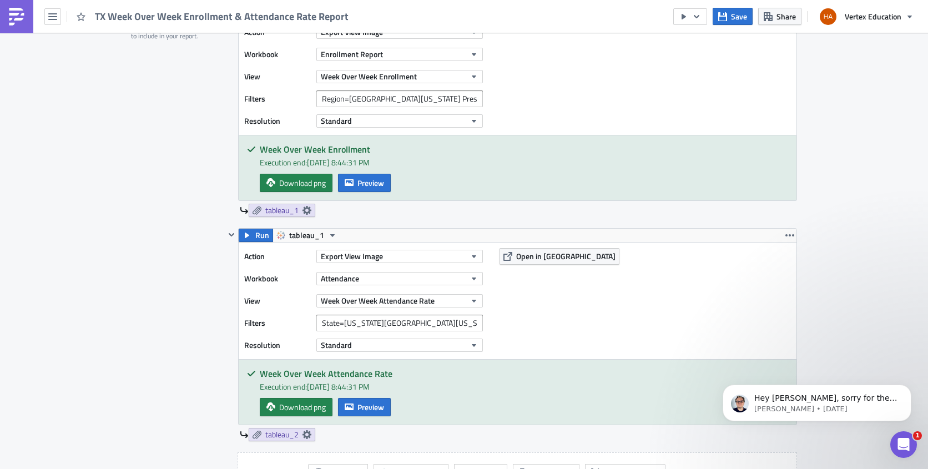
scroll to position [833, 0]
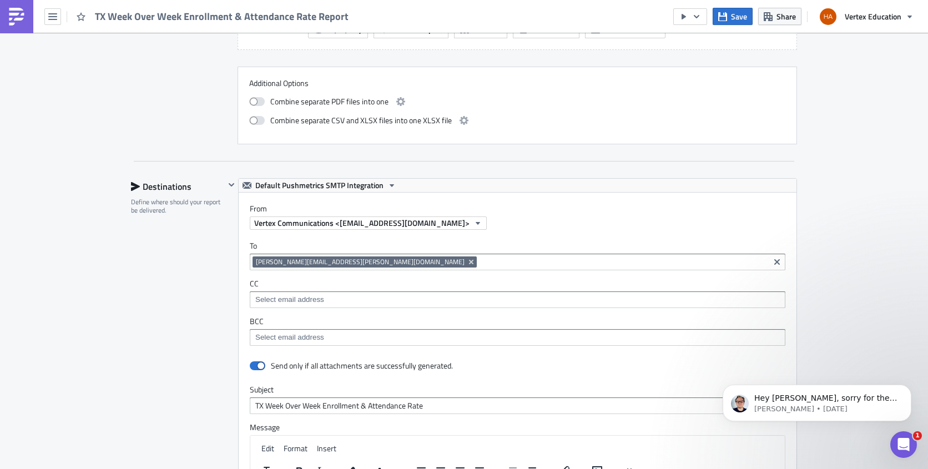
click at [480, 260] on input at bounding box center [623, 262] width 287 height 11
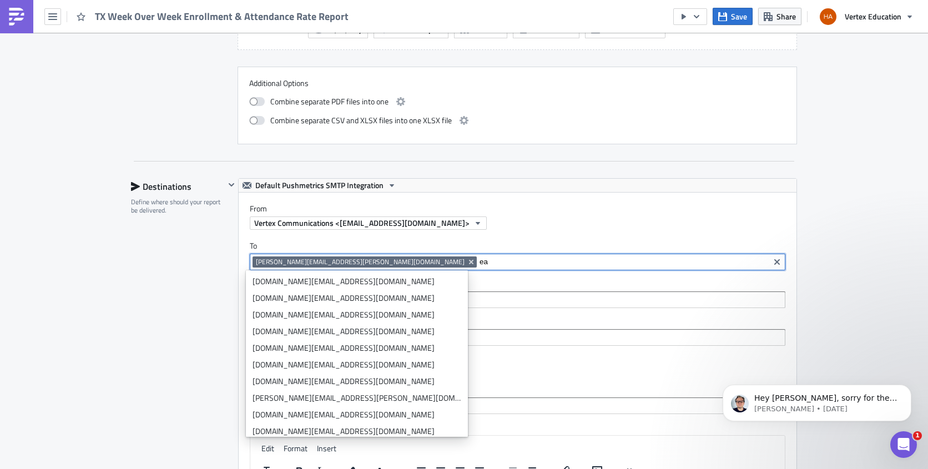
type input "e"
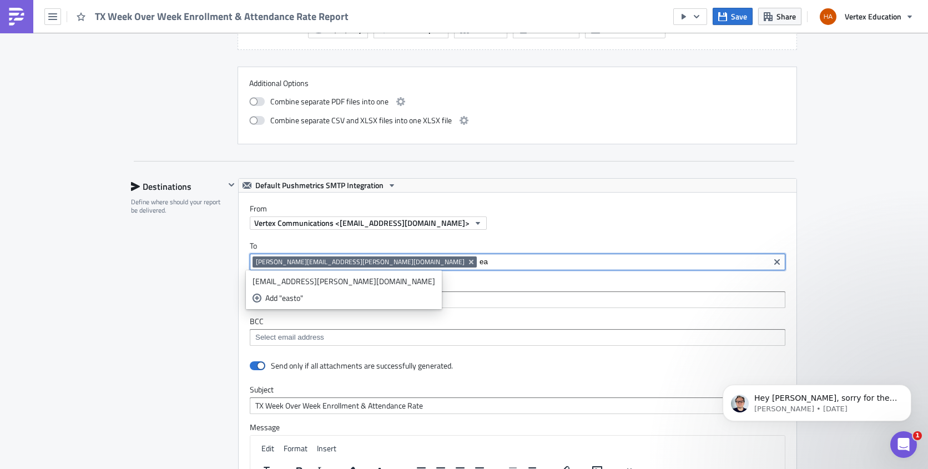
type input "e"
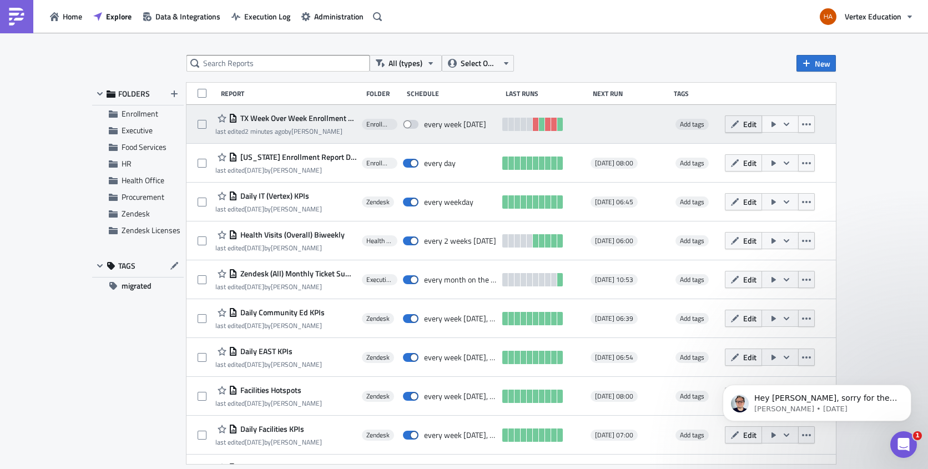
click at [743, 127] on span "Edit" at bounding box center [749, 124] width 13 height 12
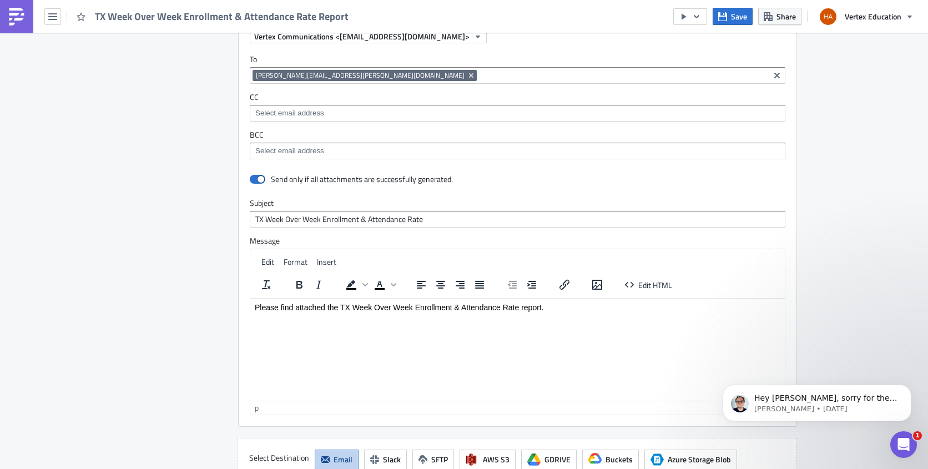
scroll to position [908, 0]
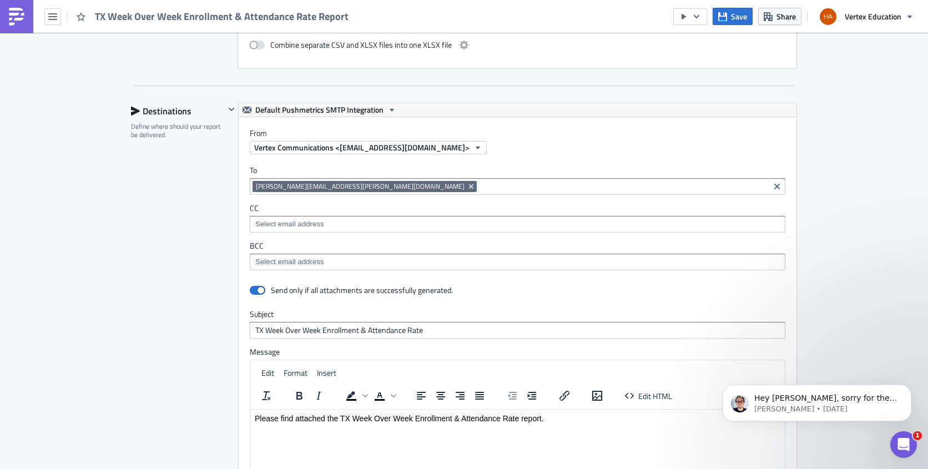
click at [480, 184] on input at bounding box center [623, 186] width 287 height 11
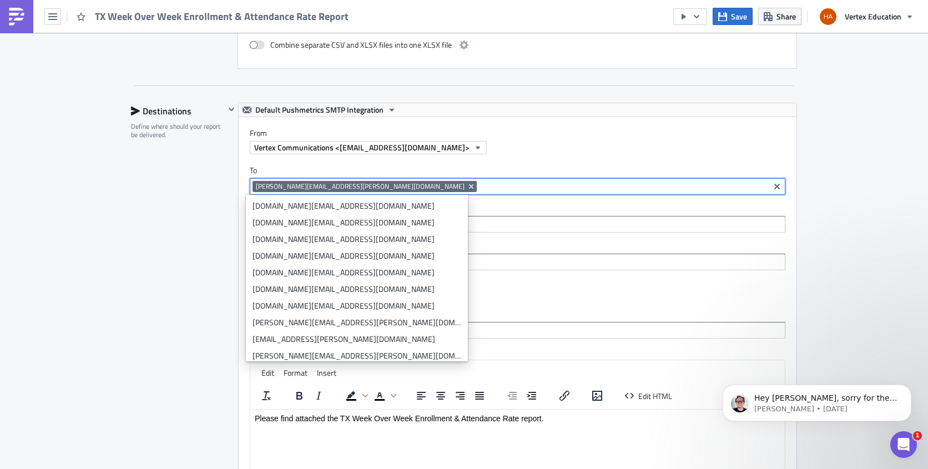
click at [480, 186] on input at bounding box center [623, 186] width 287 height 11
